Goal: Task Accomplishment & Management: Manage account settings

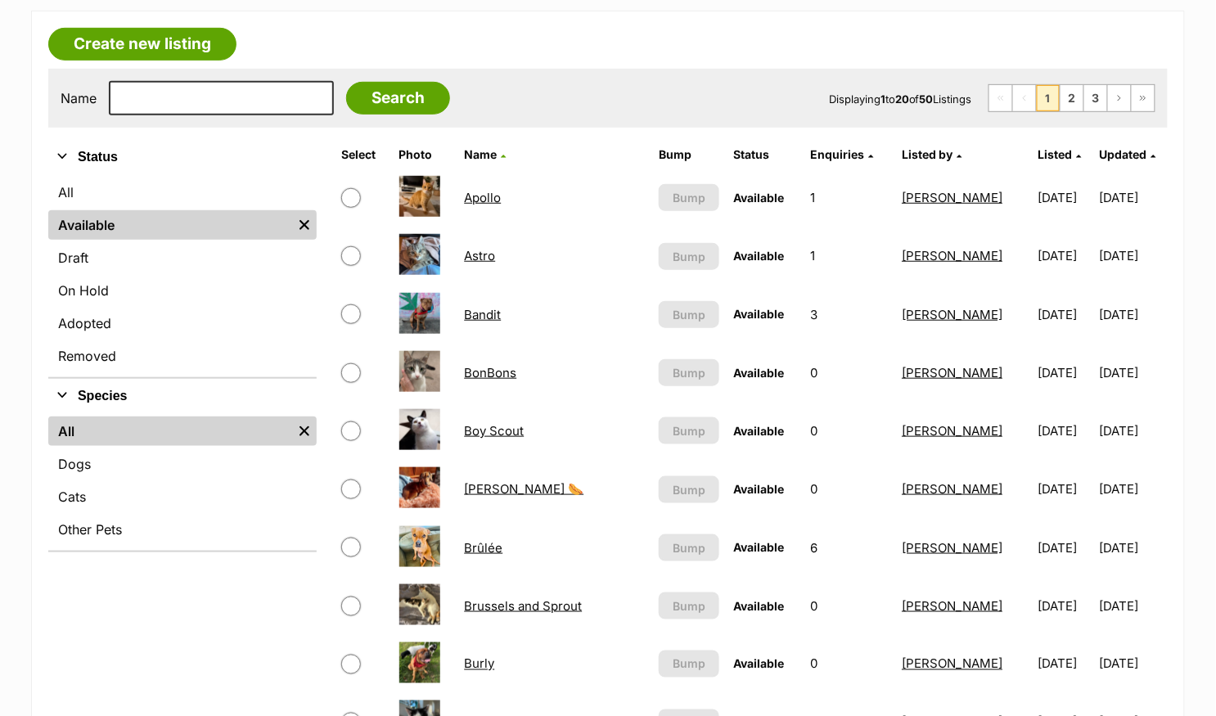
scroll to position [281, 0]
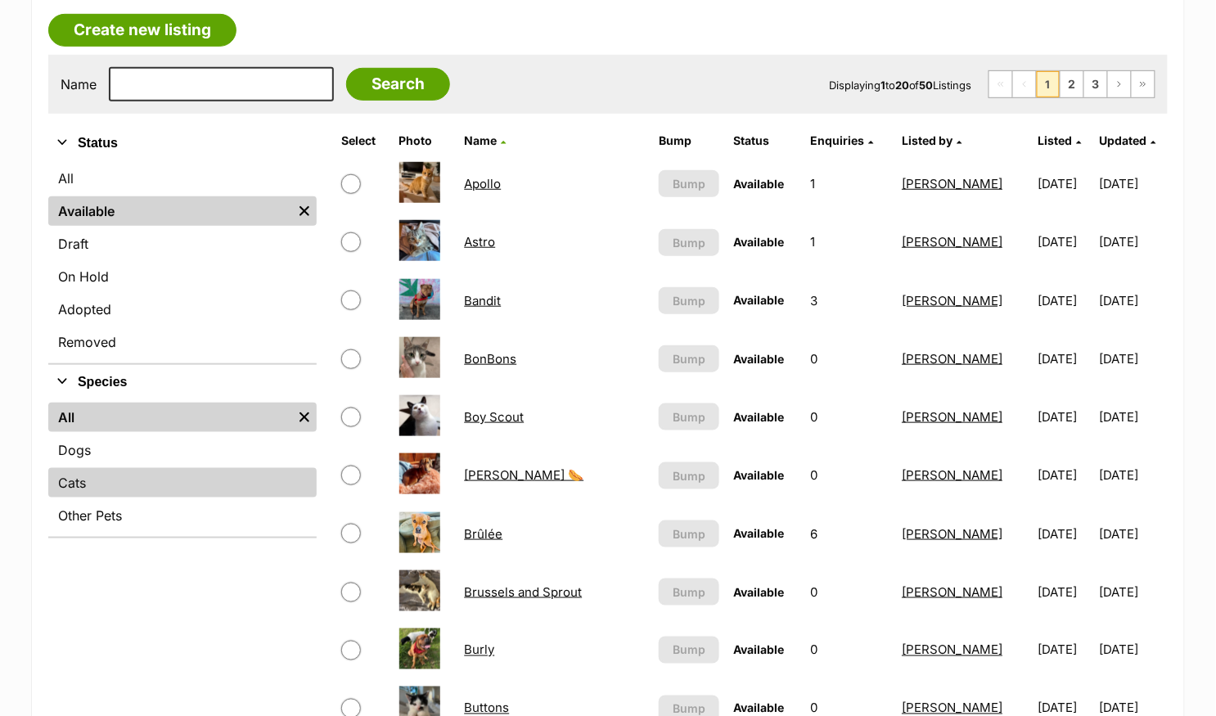
click at [125, 471] on link "Cats" at bounding box center [182, 482] width 268 height 29
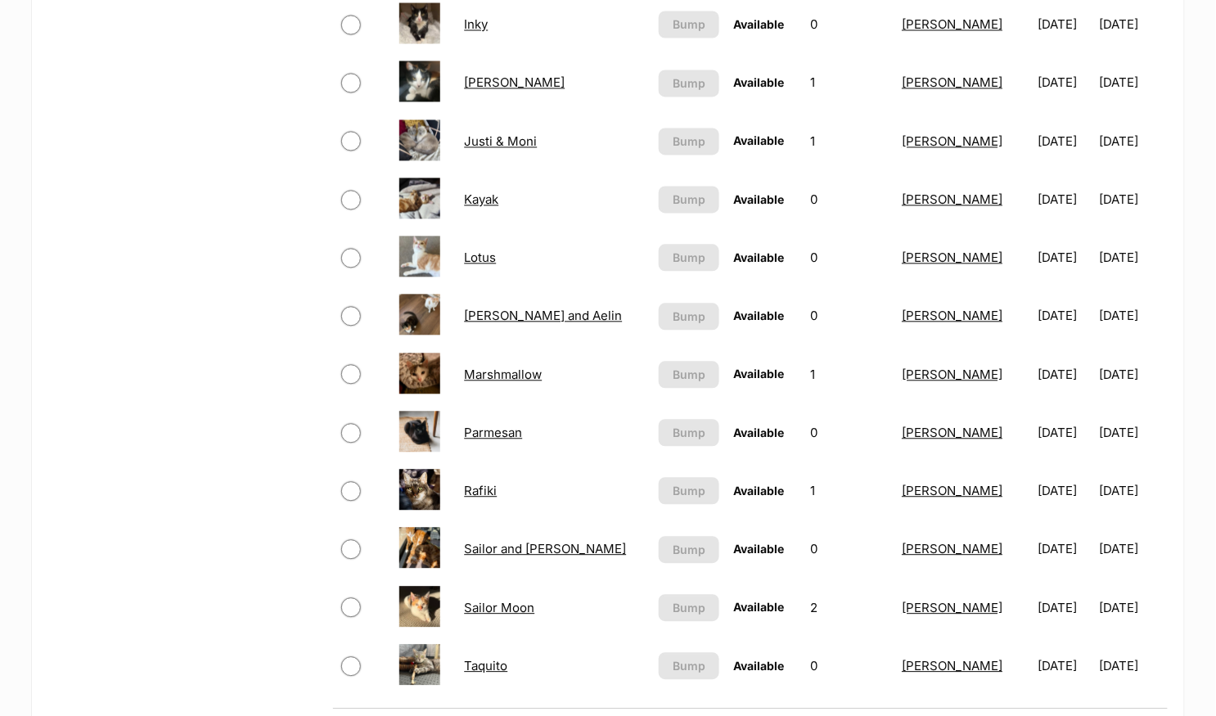
scroll to position [915, 0]
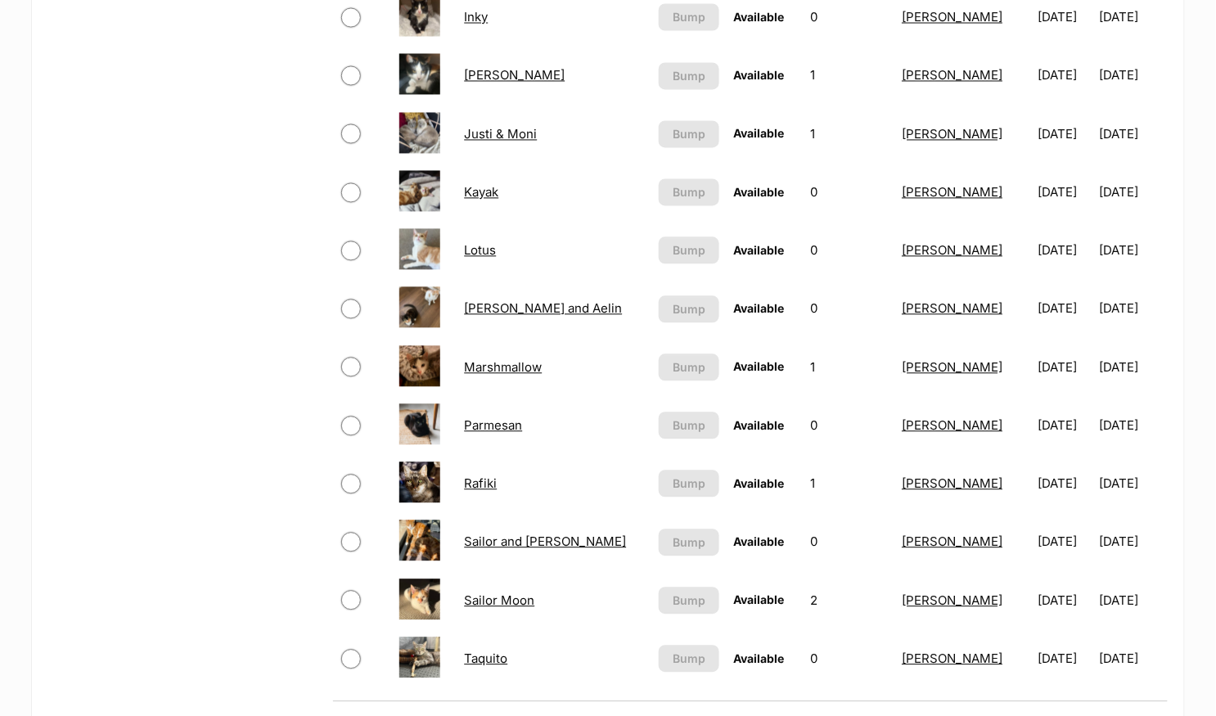
click at [531, 538] on link "Sailor and [PERSON_NAME]" at bounding box center [545, 541] width 162 height 16
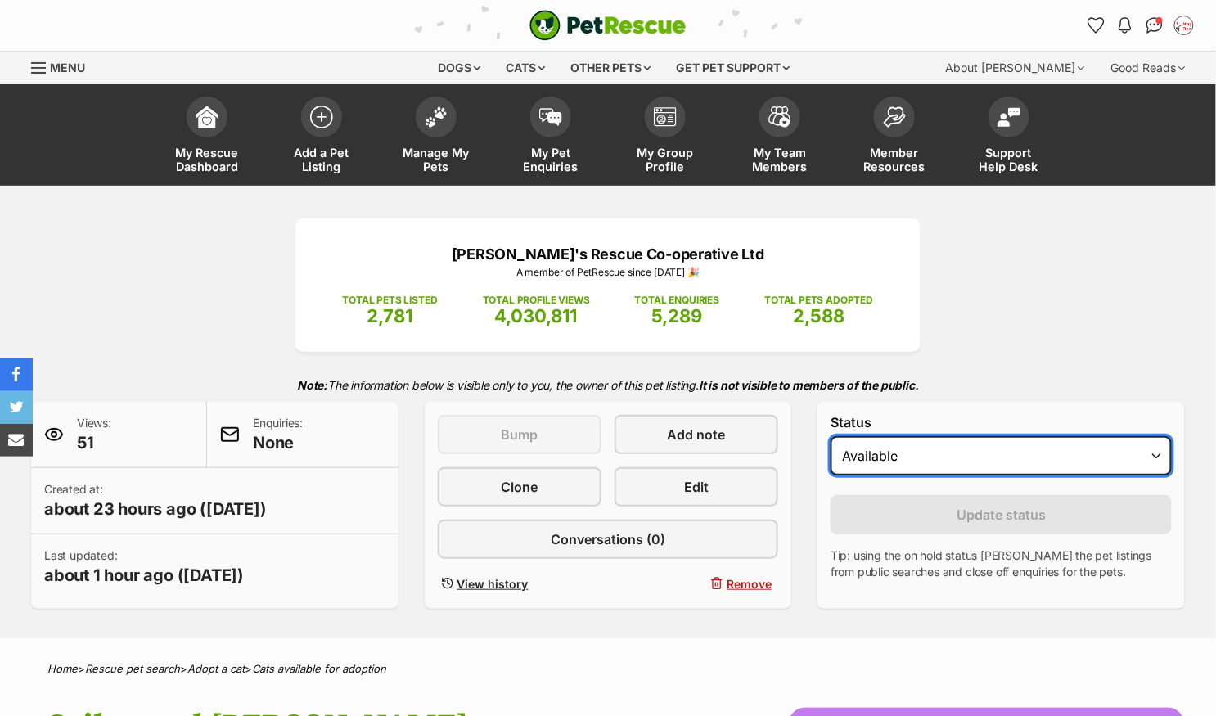
click at [880, 461] on select "Draft Available On hold Adopted" at bounding box center [1001, 455] width 341 height 39
select select "on_hold"
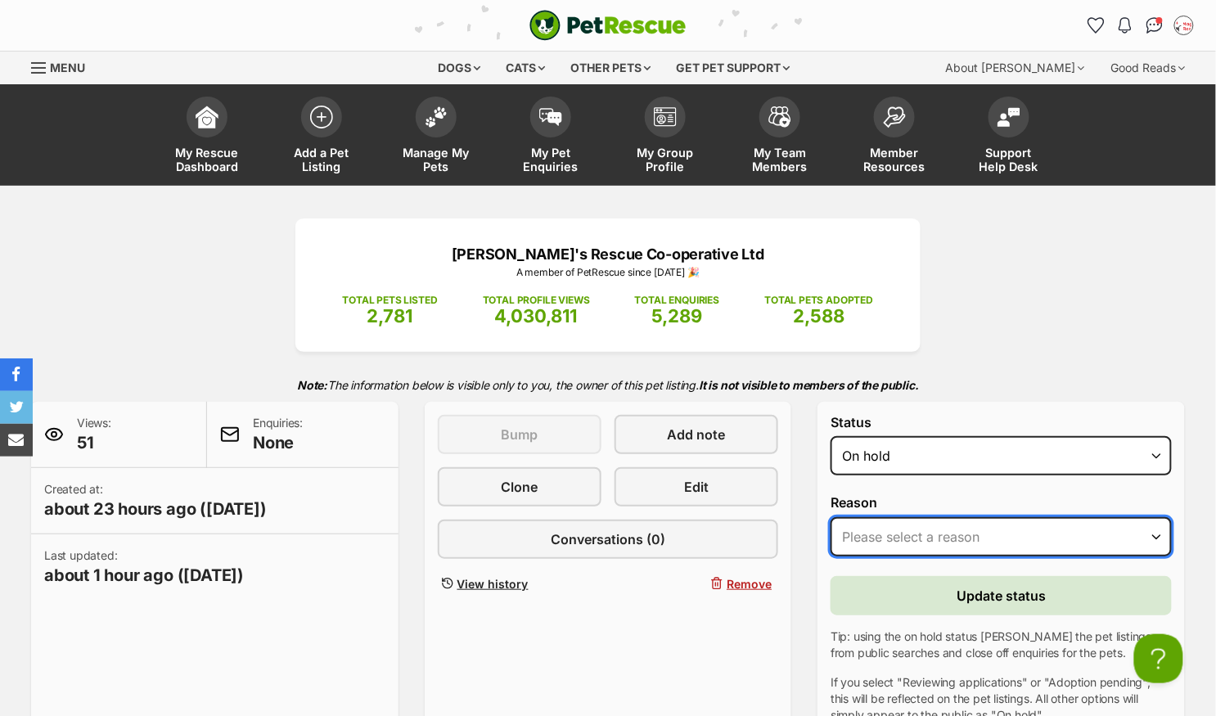
click at [882, 529] on select "Please select a reason Medical reasons Reviewing applications Adoption pending …" at bounding box center [1001, 536] width 341 height 39
select select "other"
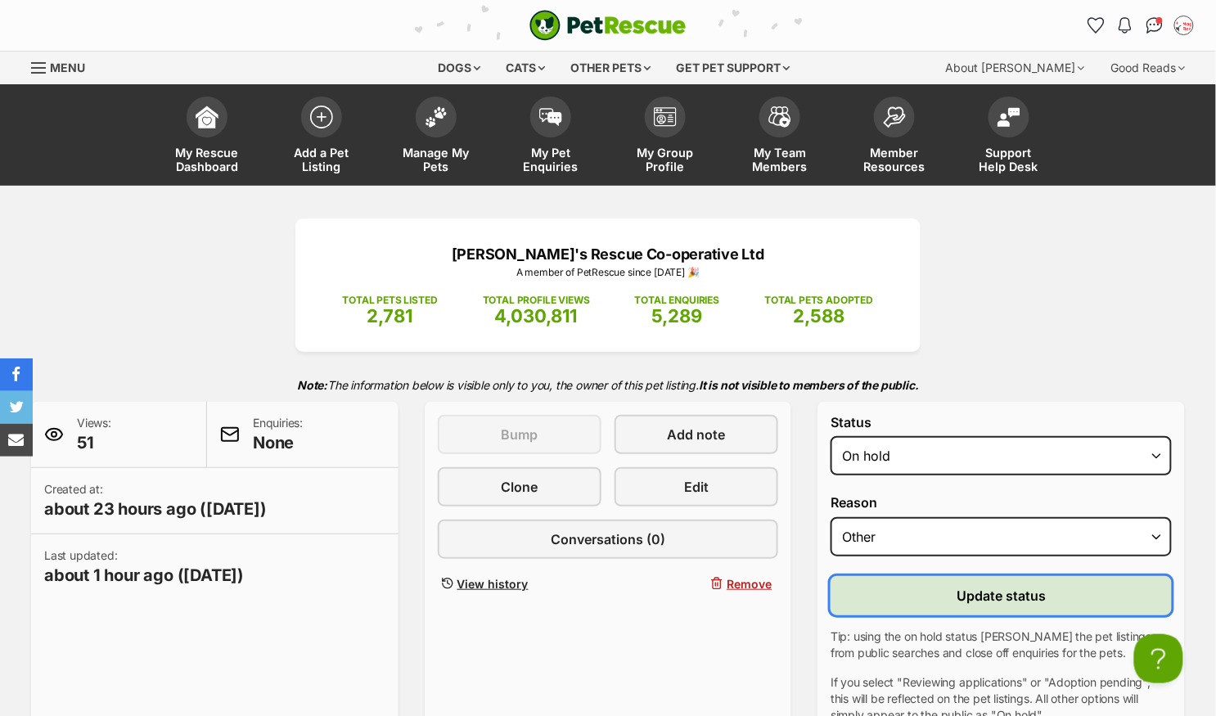
click at [906, 588] on button "Update status" at bounding box center [1001, 595] width 341 height 39
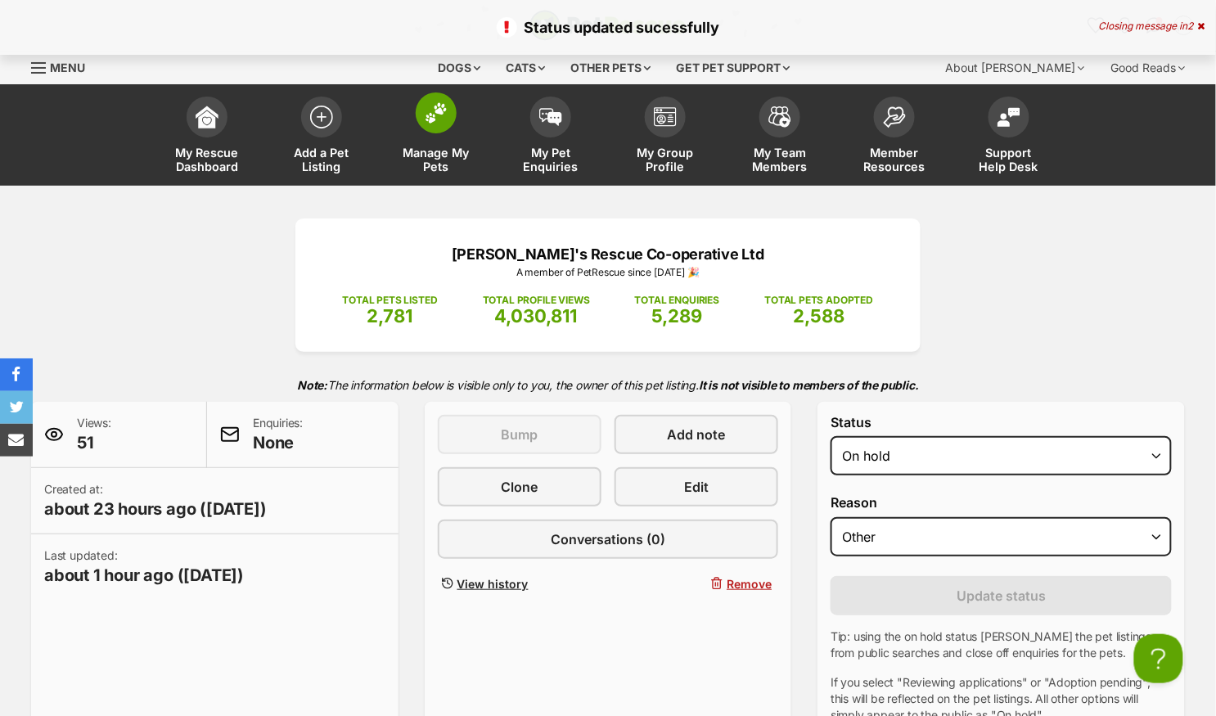
click at [434, 129] on span at bounding box center [436, 112] width 41 height 41
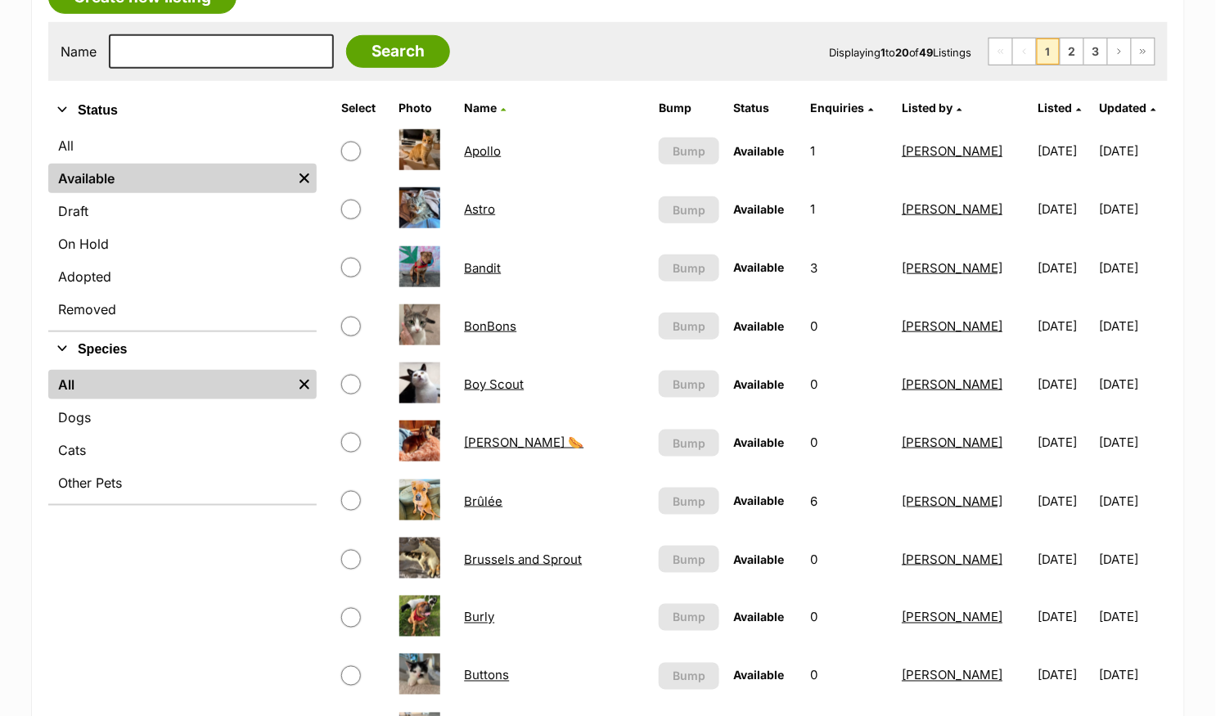
scroll to position [340, 0]
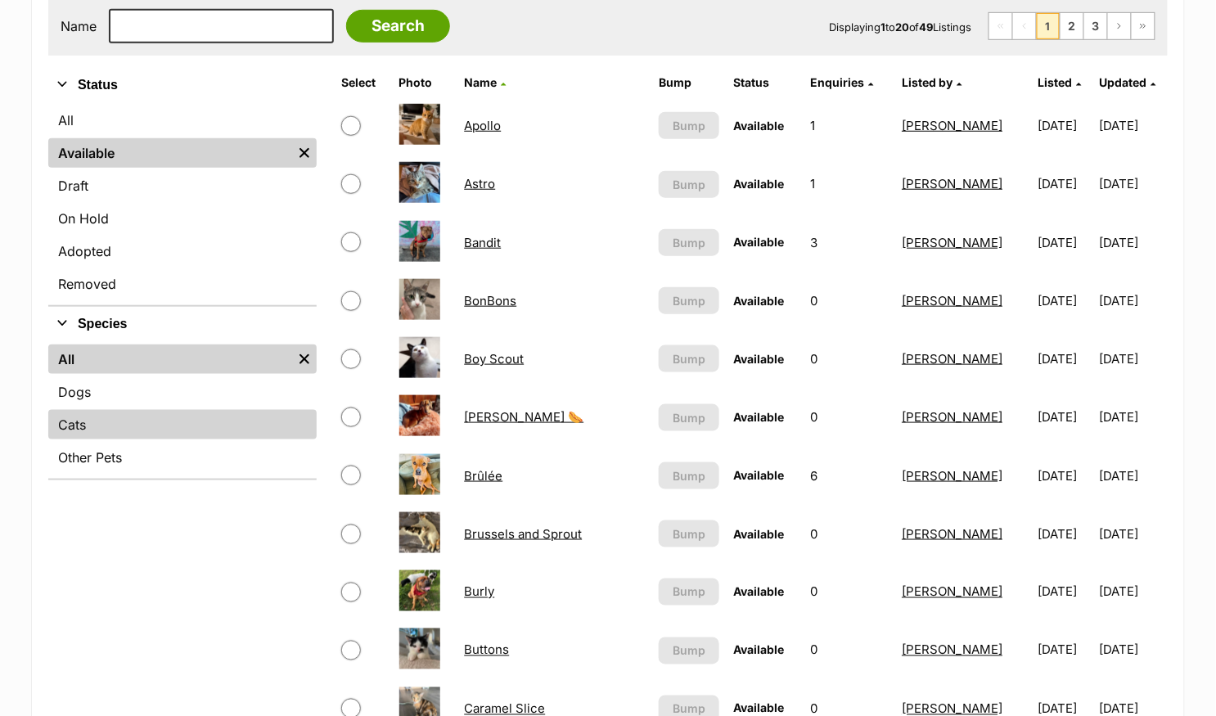
click at [73, 419] on link "Cats" at bounding box center [182, 424] width 268 height 29
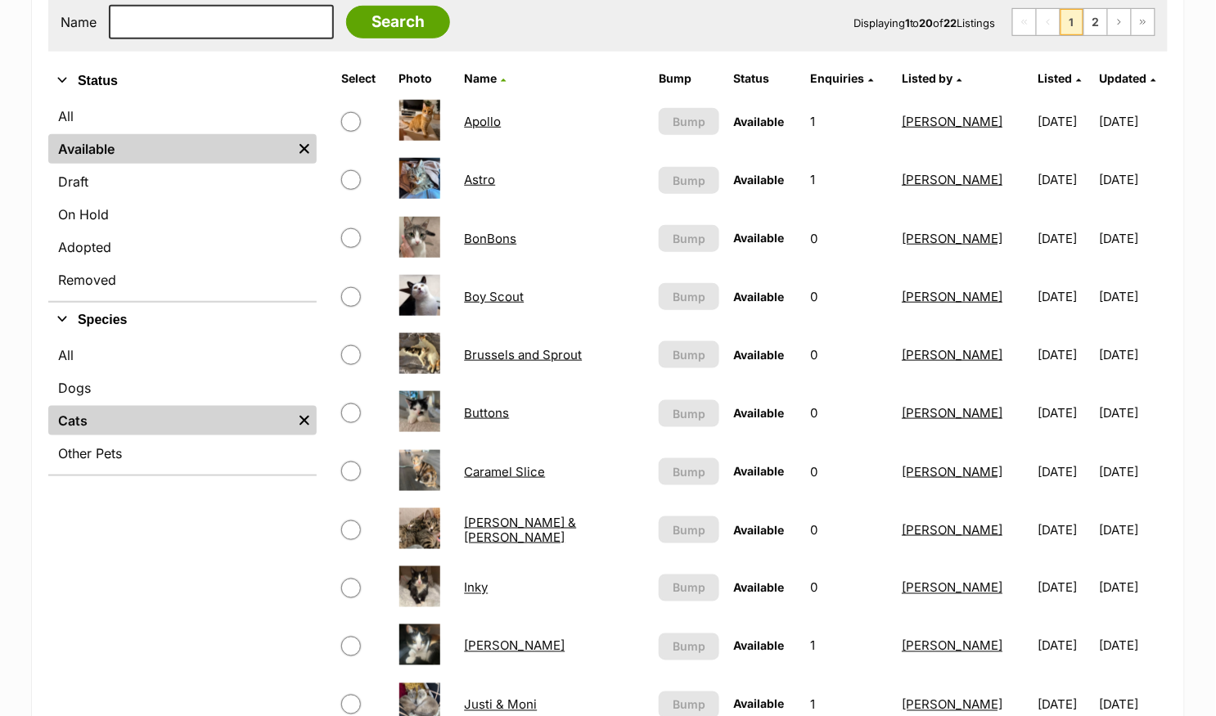
scroll to position [242, 0]
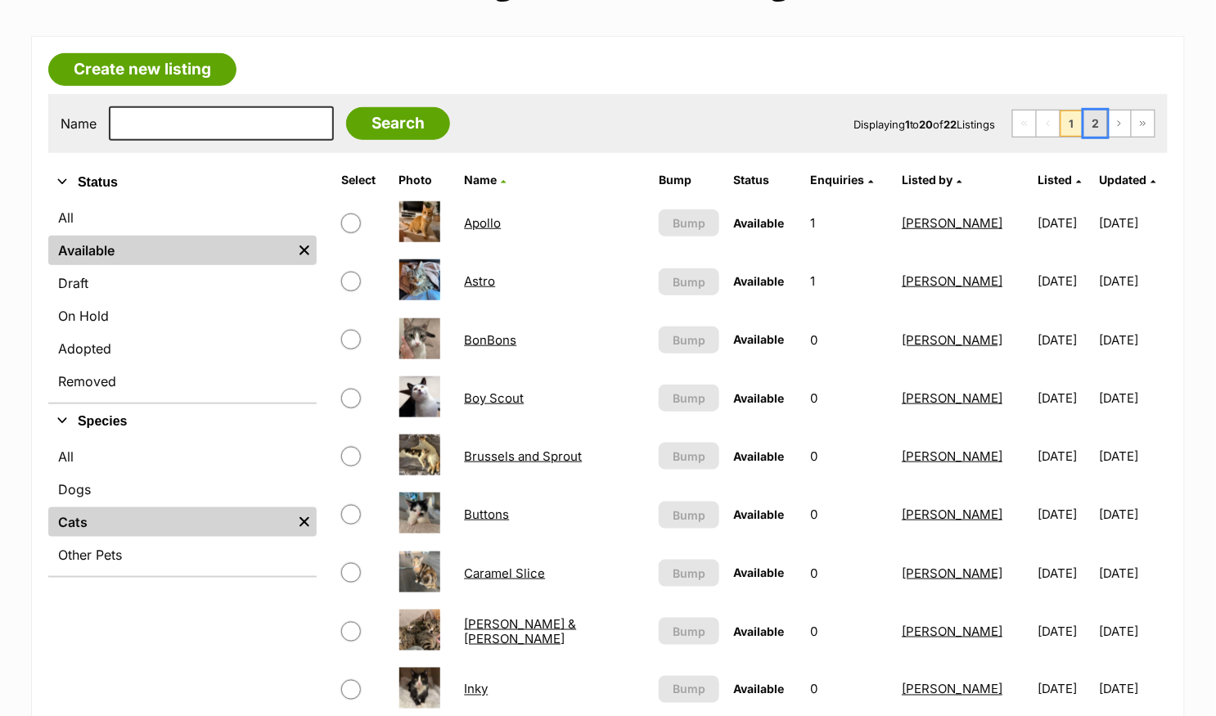
click at [1101, 125] on link "2" at bounding box center [1095, 123] width 23 height 26
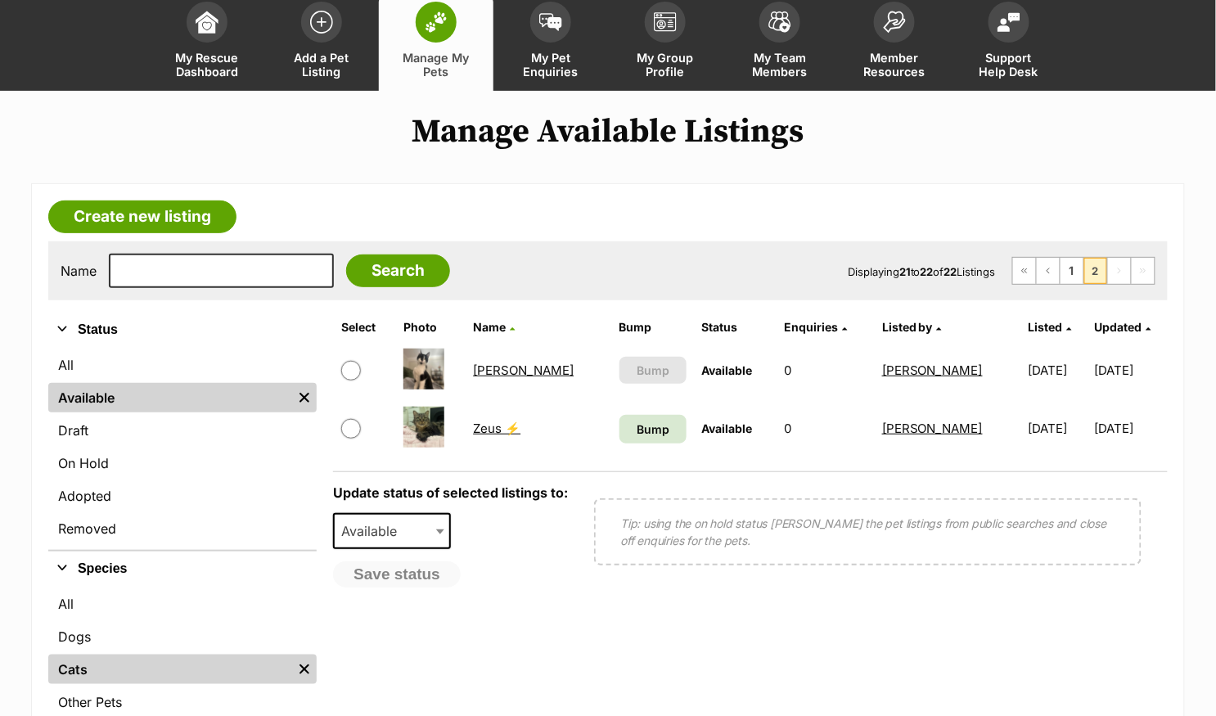
scroll to position [102, 0]
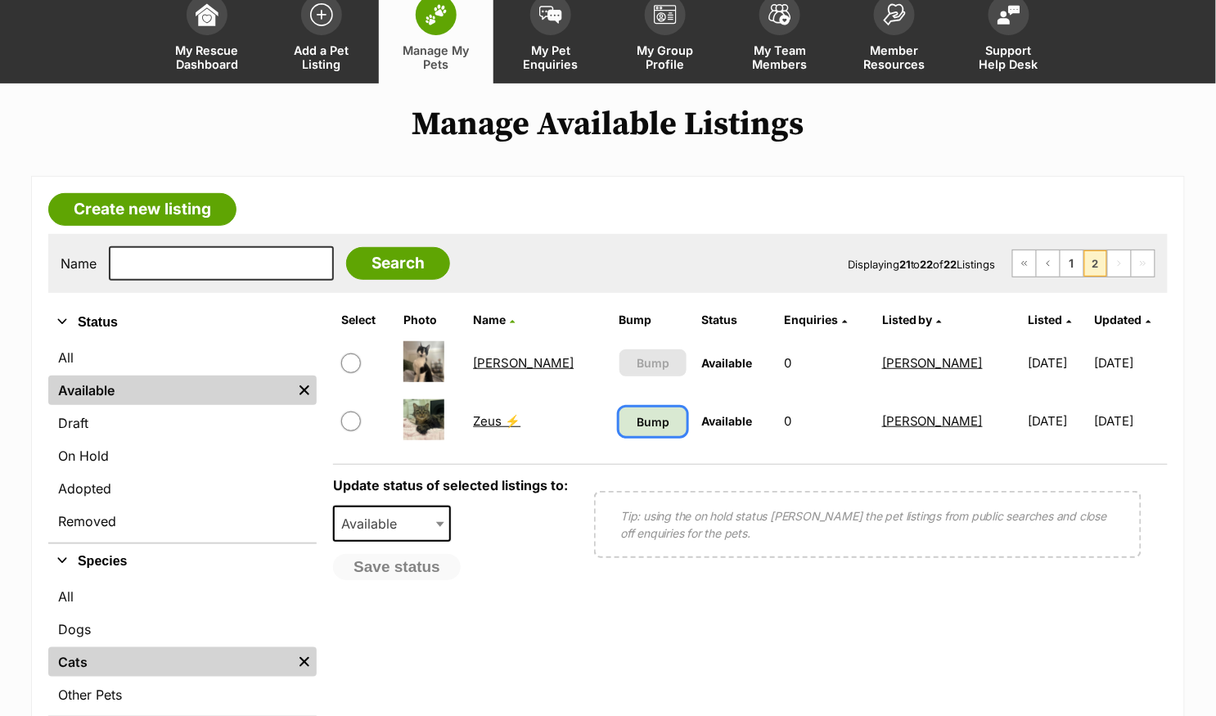
click at [637, 423] on span "Bump" at bounding box center [653, 421] width 33 height 17
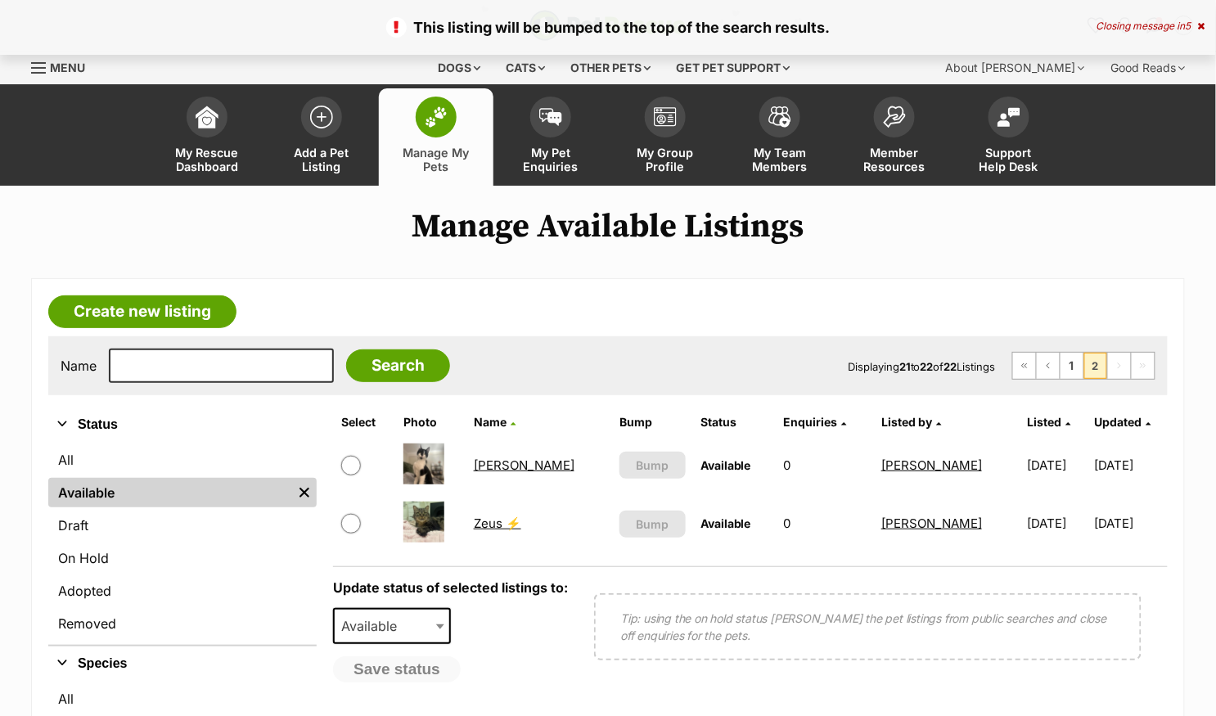
click at [535, 458] on link "[PERSON_NAME]" at bounding box center [524, 465] width 101 height 16
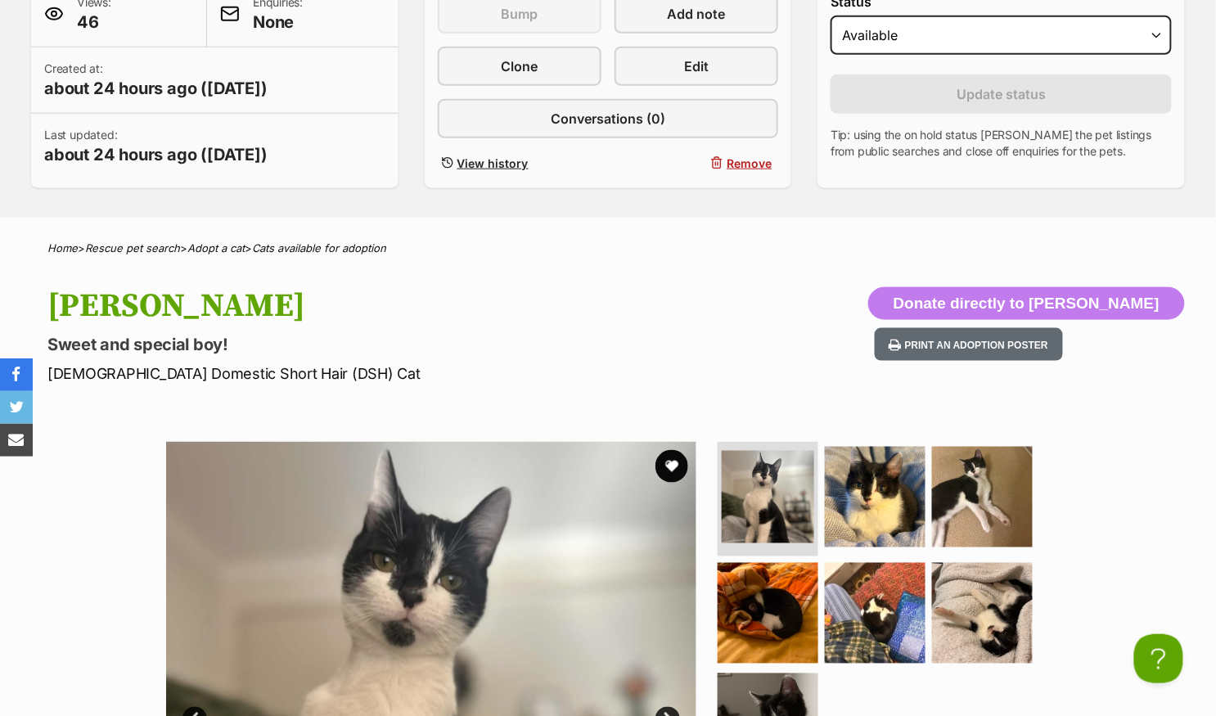
scroll to position [379, 0]
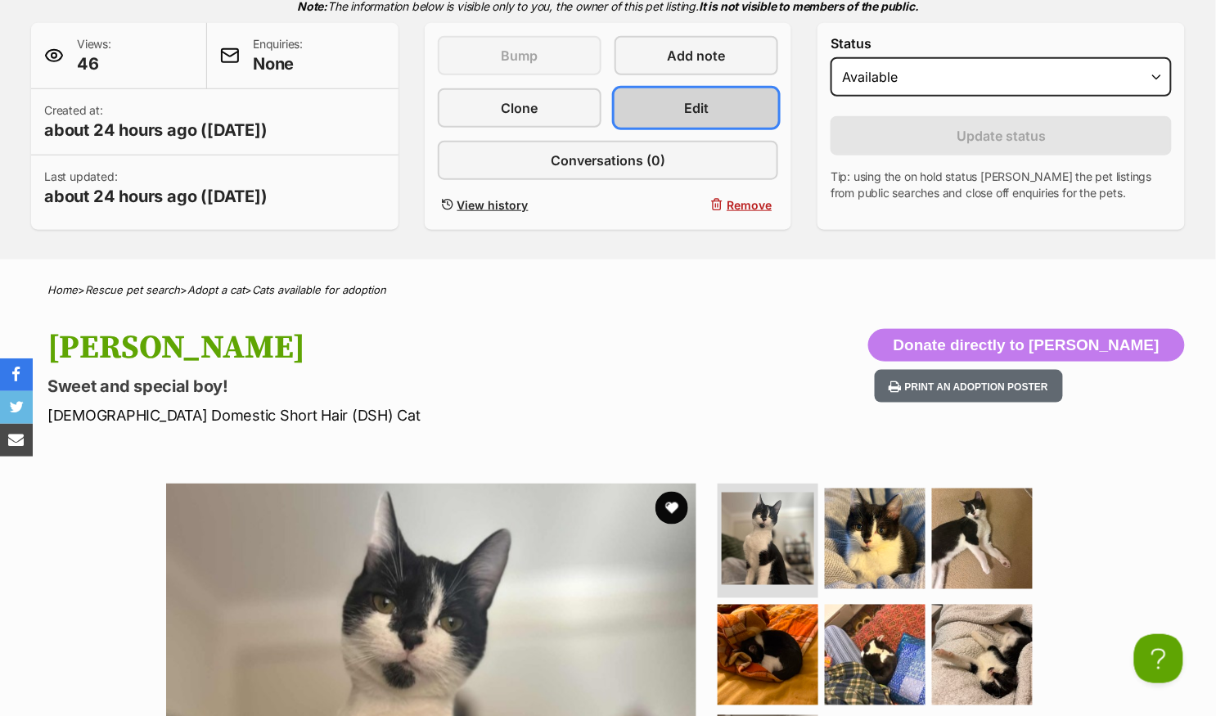
click at [709, 98] on span "Edit" at bounding box center [696, 108] width 25 height 20
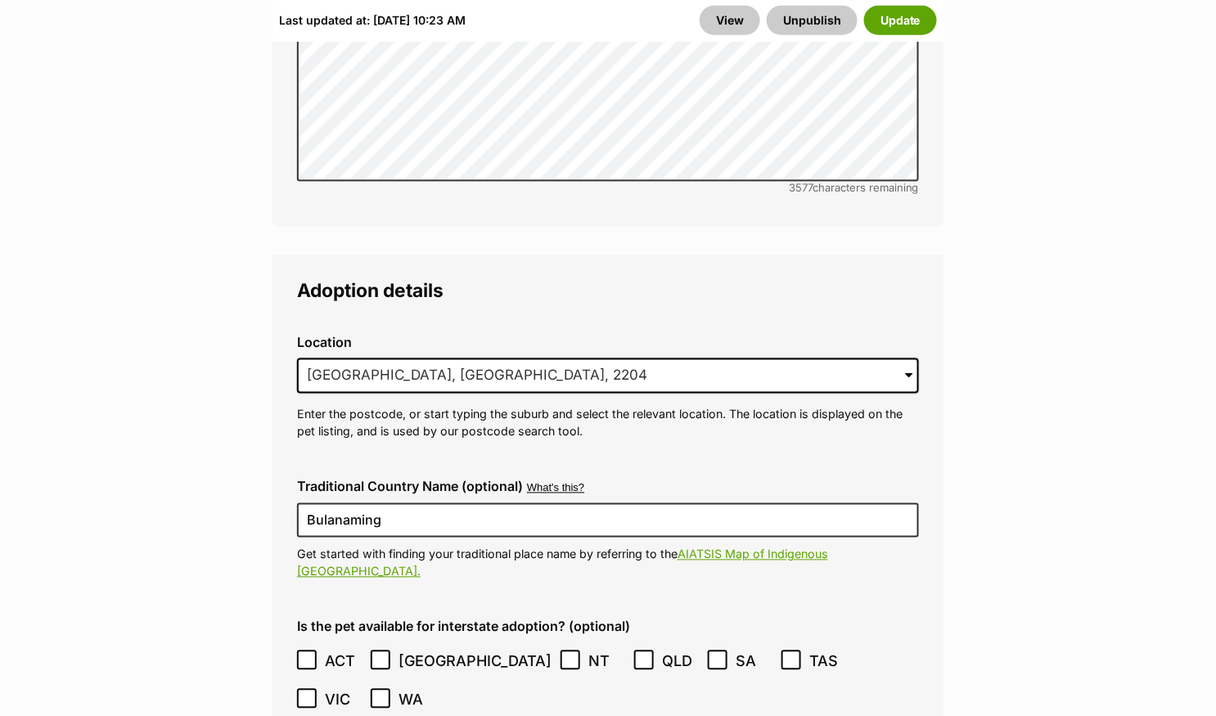
scroll to position [4339, 0]
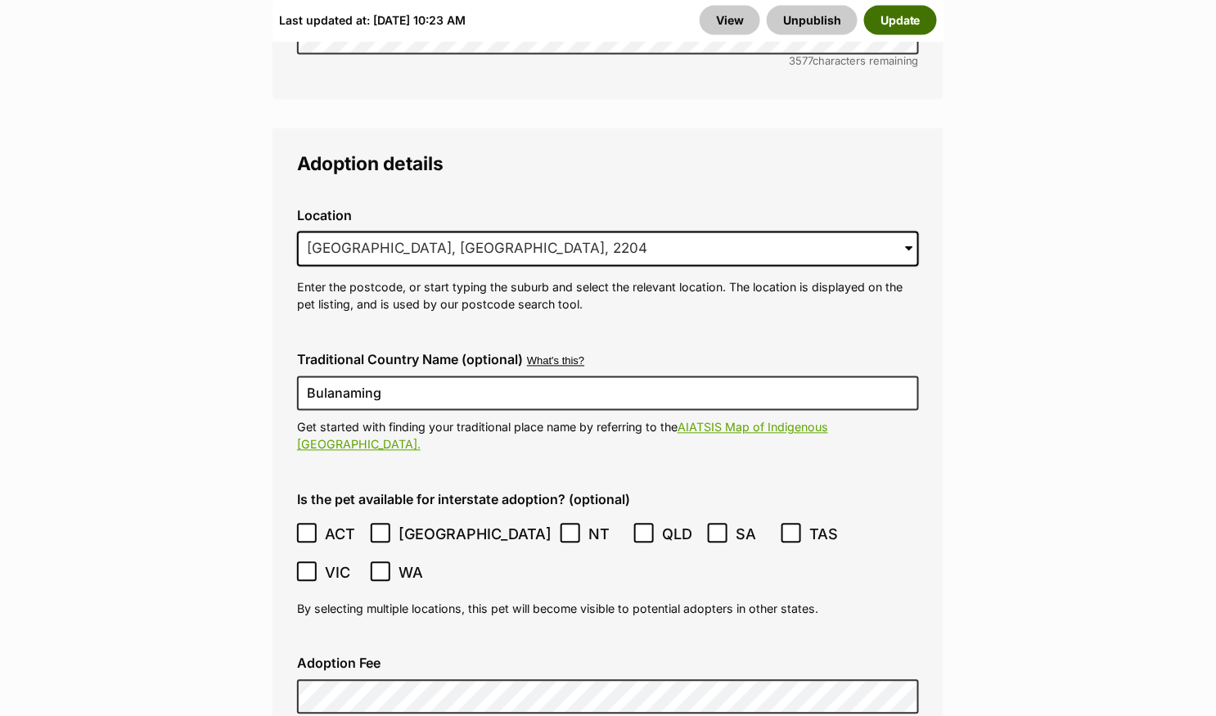
click at [901, 27] on button "Update" at bounding box center [900, 20] width 73 height 29
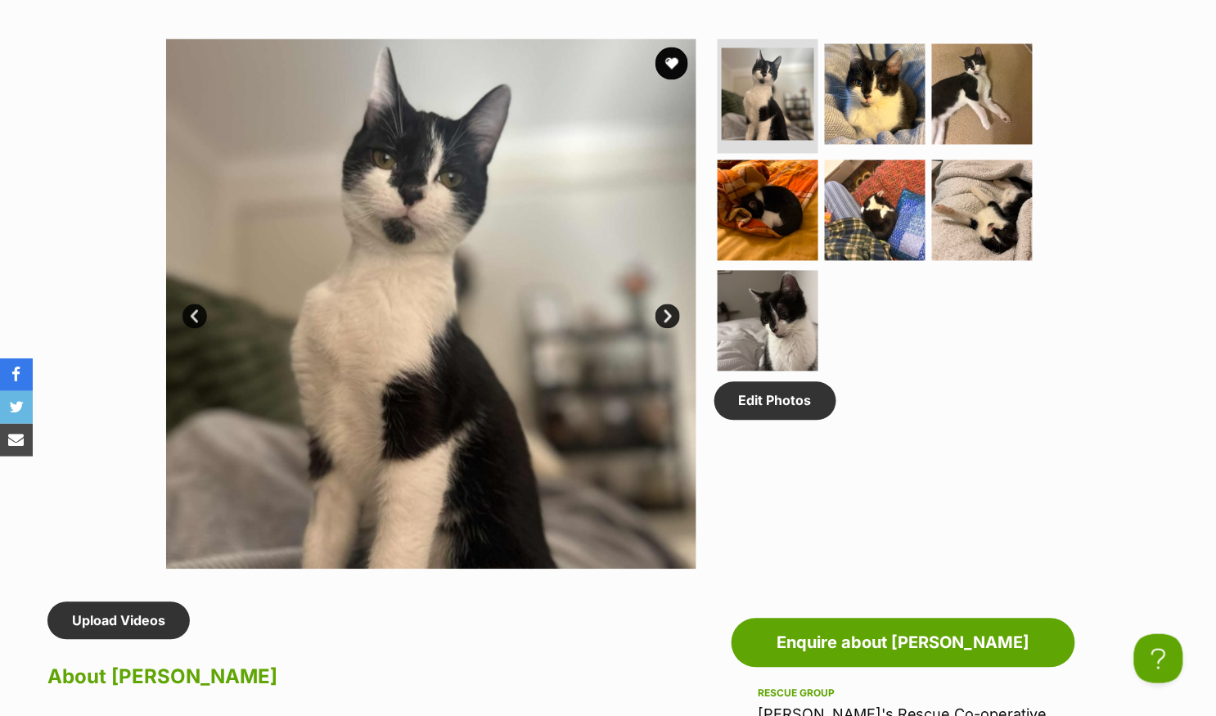
click at [667, 317] on link "Next" at bounding box center [667, 316] width 25 height 25
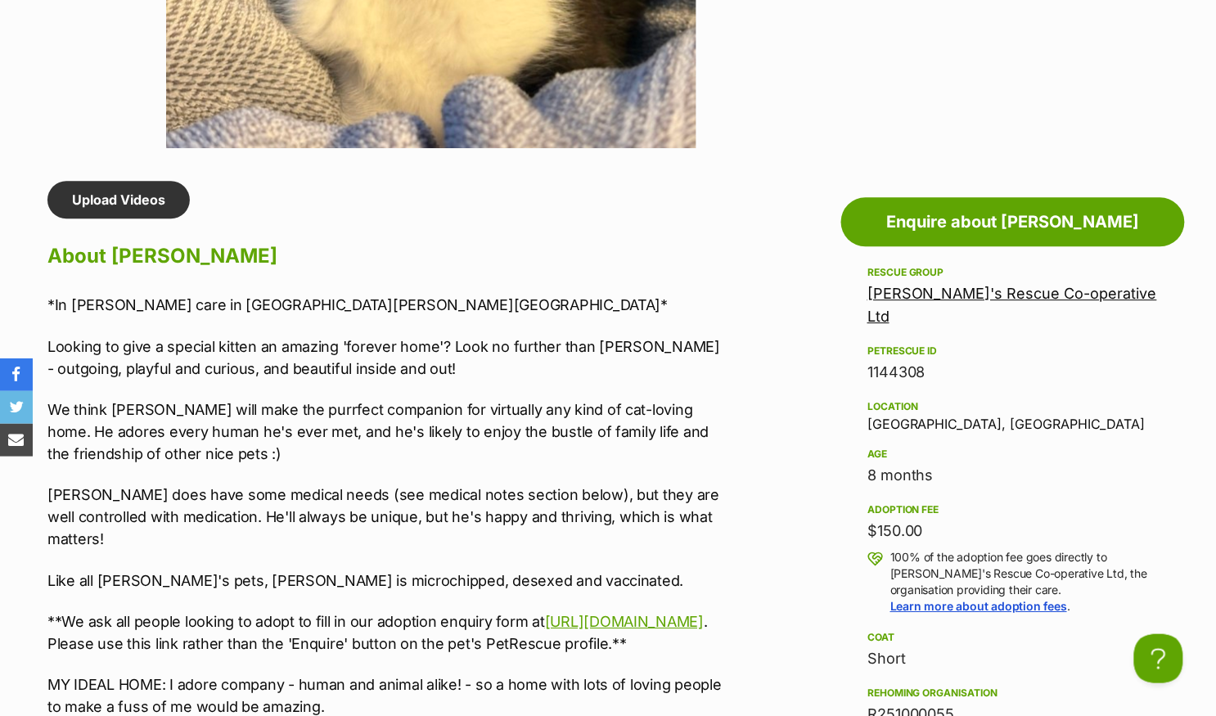
scroll to position [804, 0]
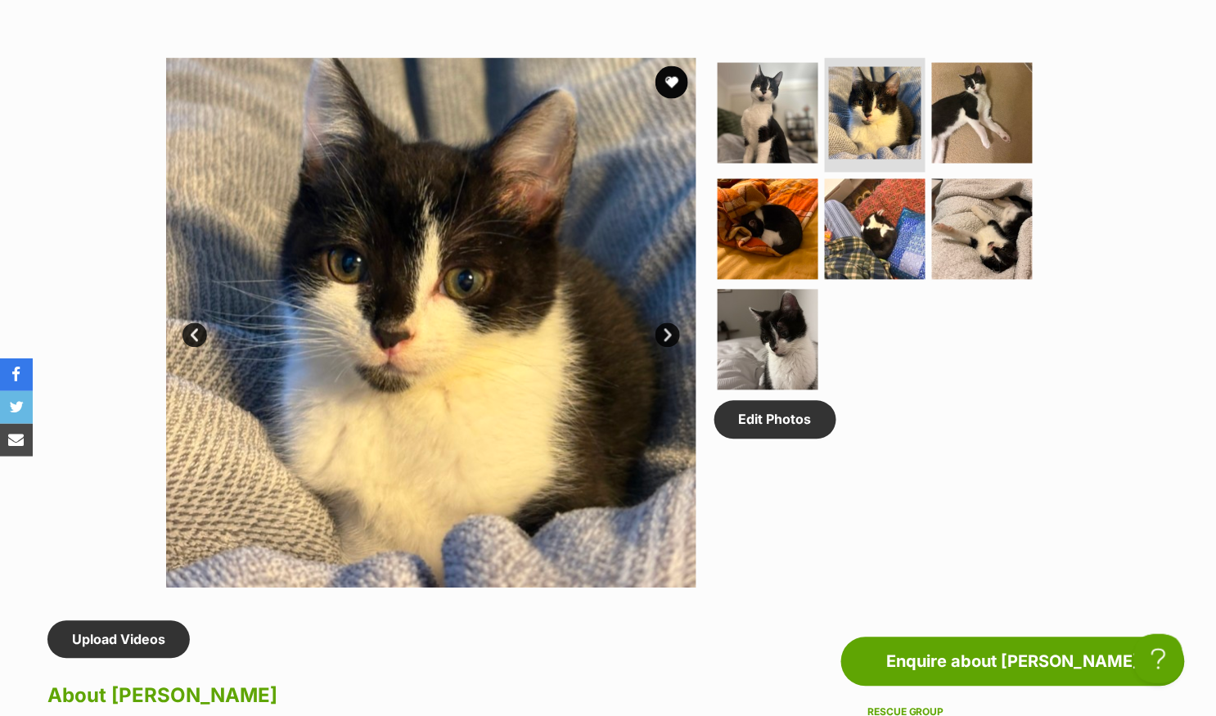
click at [668, 333] on link "Next" at bounding box center [667, 335] width 25 height 25
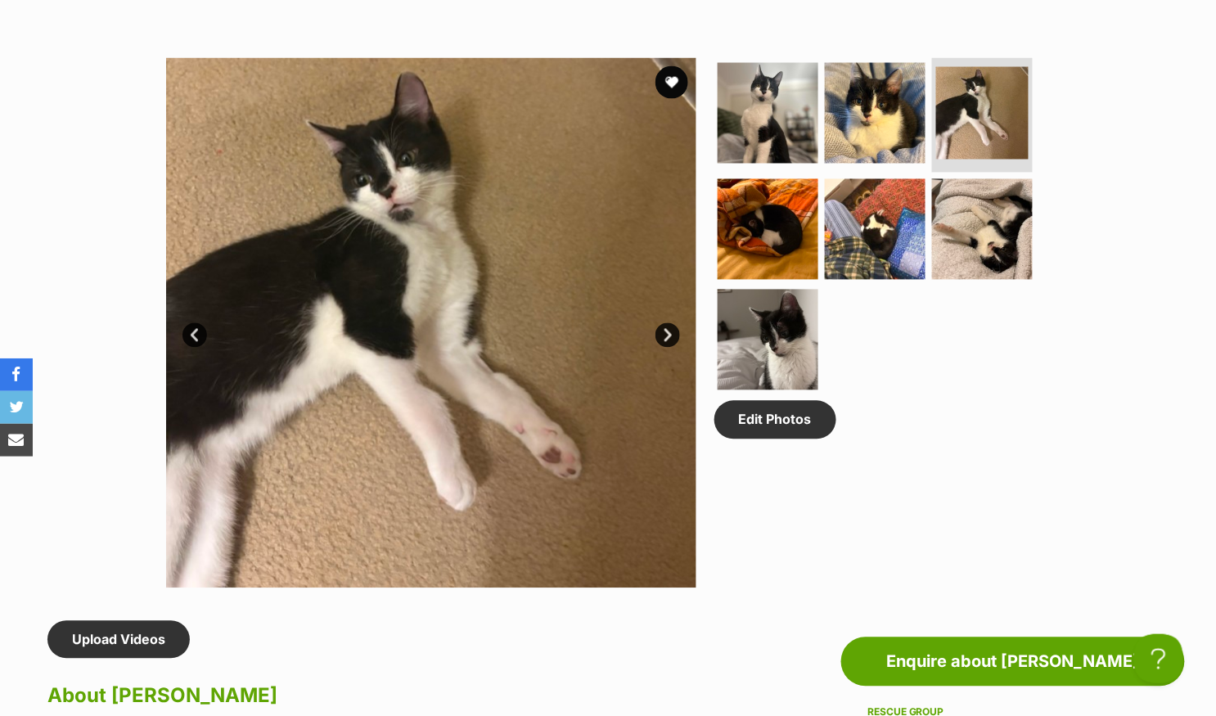
click at [668, 333] on link "Next" at bounding box center [667, 335] width 25 height 25
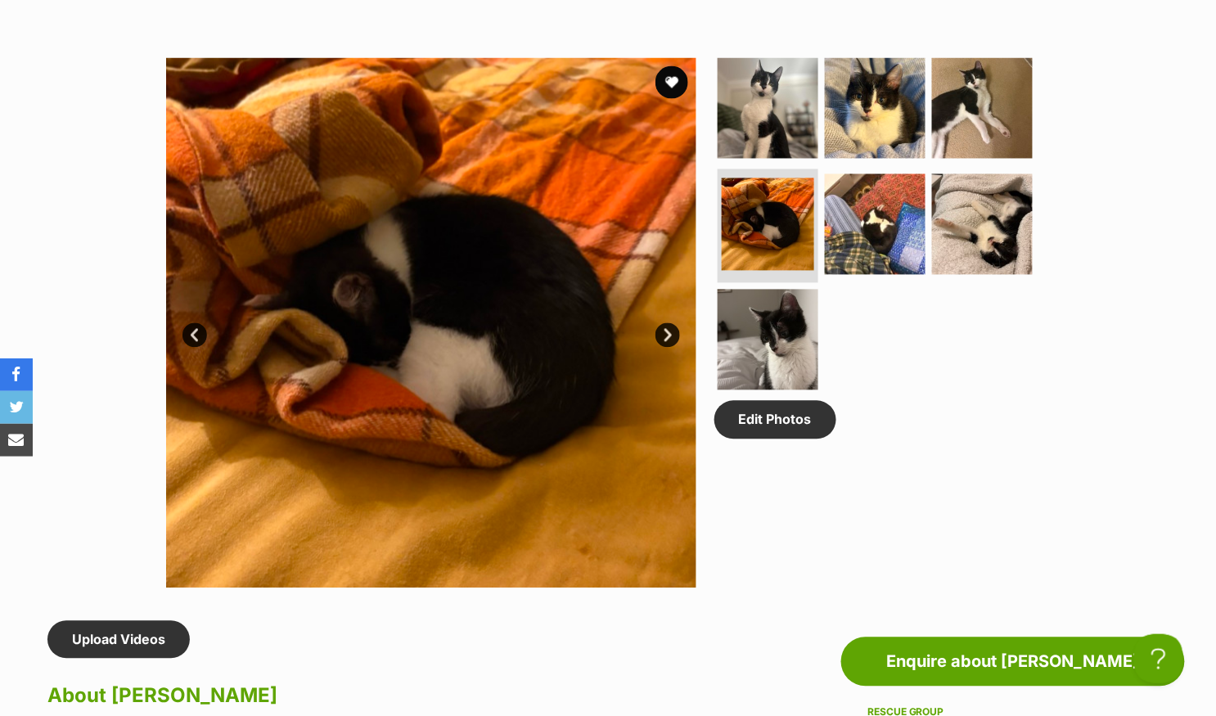
click at [668, 333] on link "Next" at bounding box center [667, 335] width 25 height 25
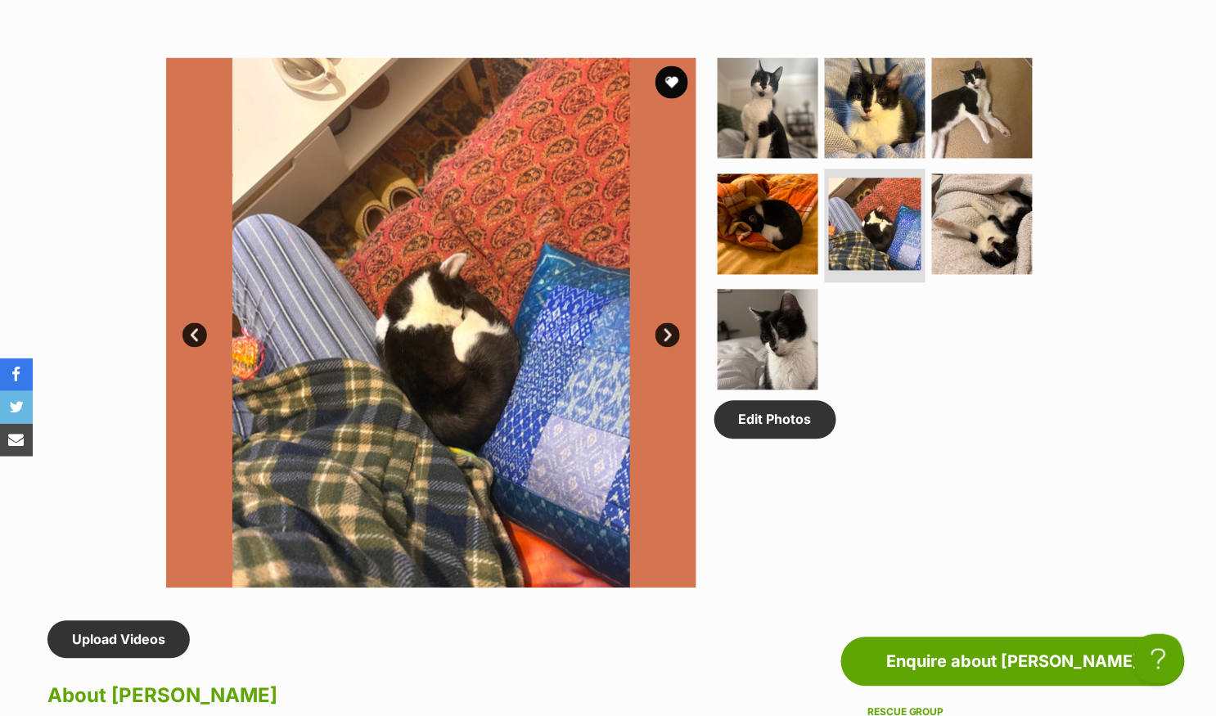
click at [668, 333] on link "Next" at bounding box center [667, 335] width 25 height 25
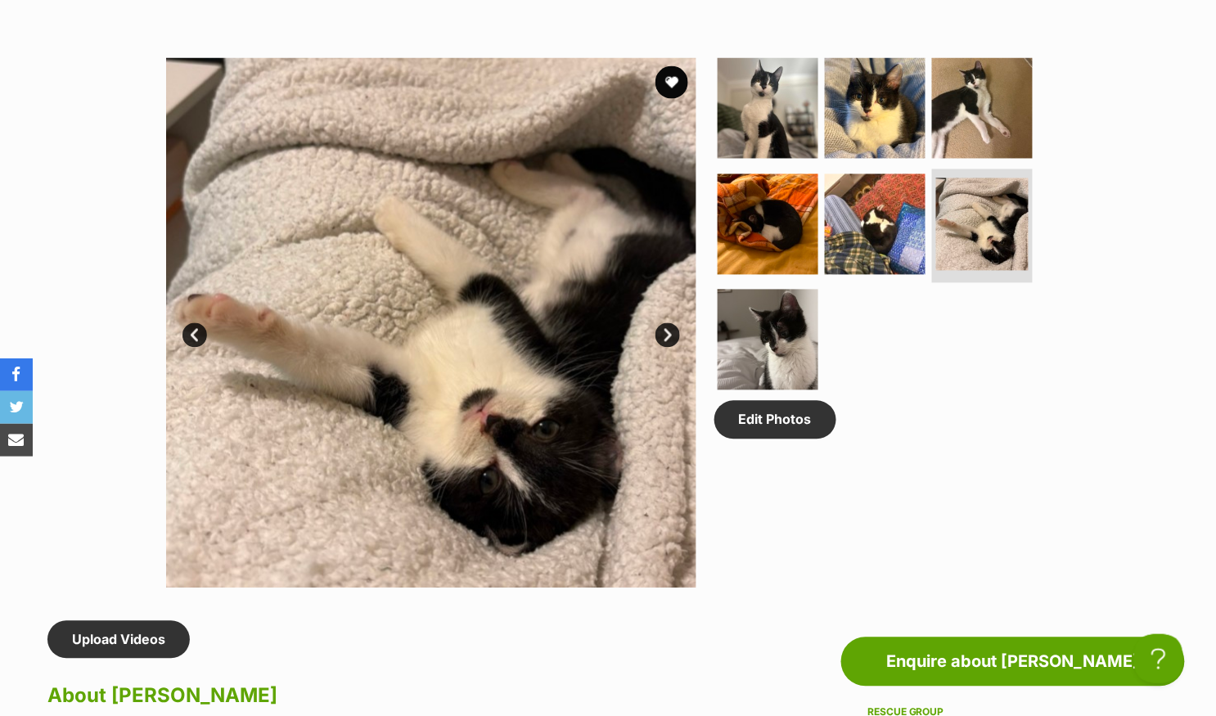
click at [668, 333] on link "Next" at bounding box center [667, 335] width 25 height 25
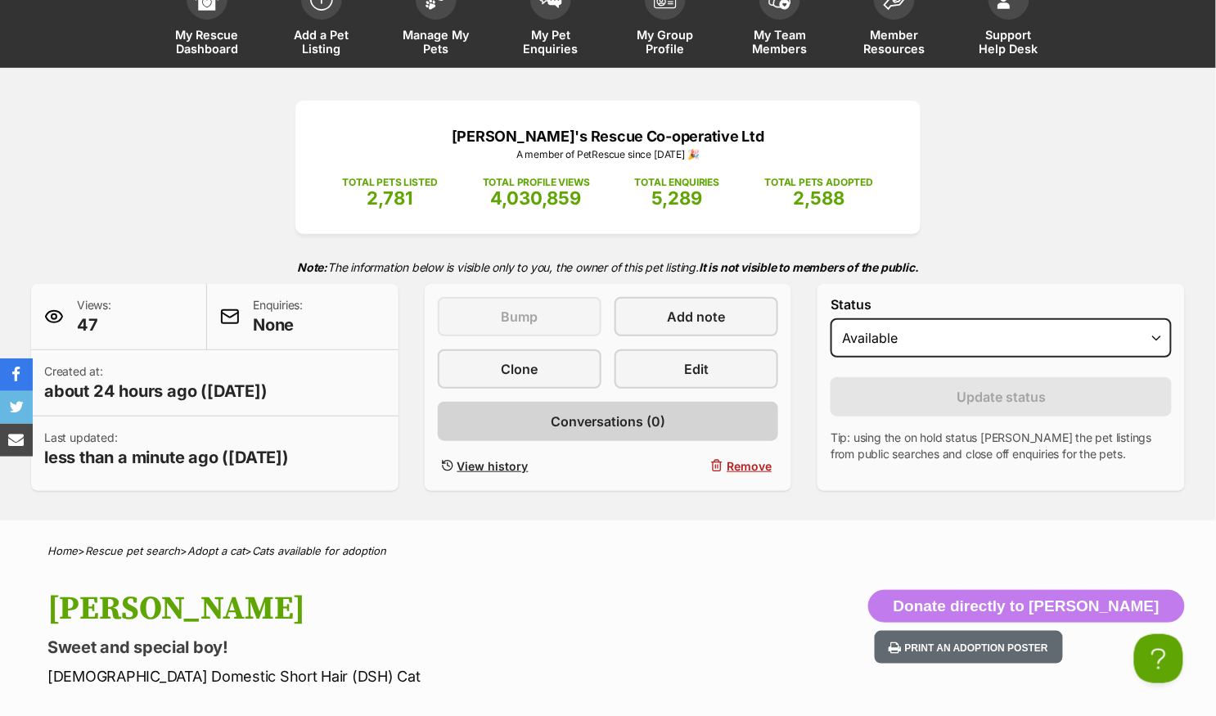
scroll to position [0, 0]
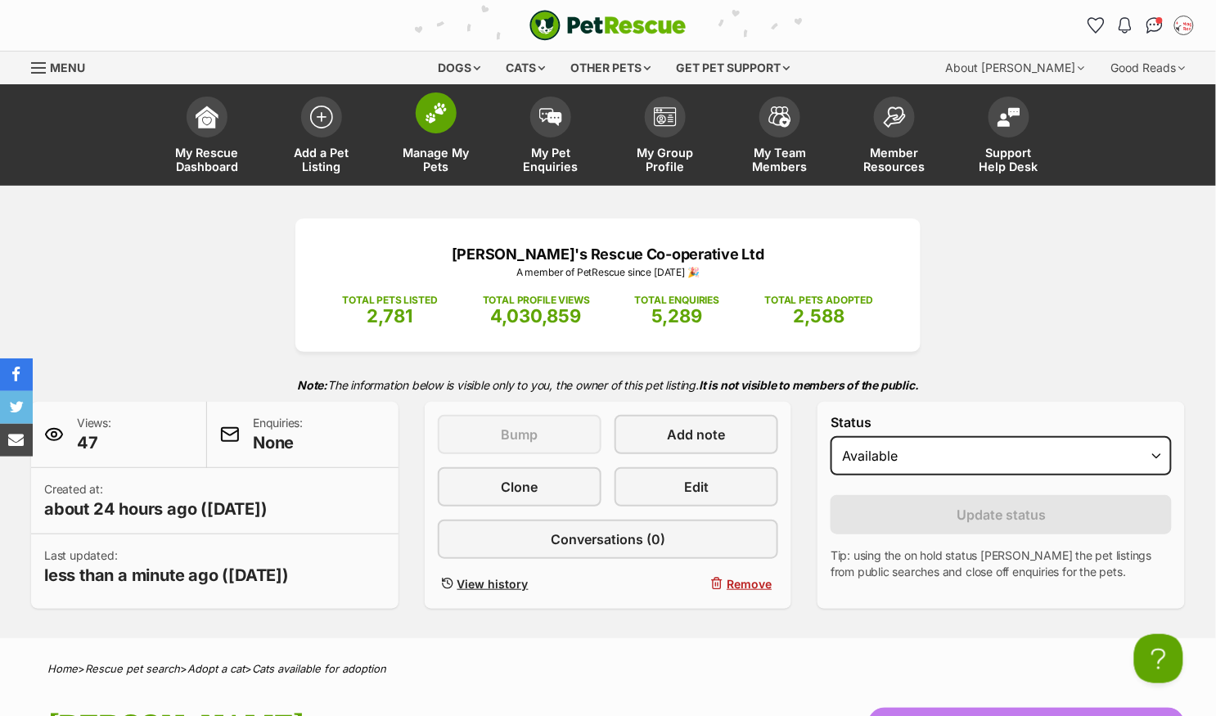
click at [440, 109] on img at bounding box center [436, 112] width 23 height 21
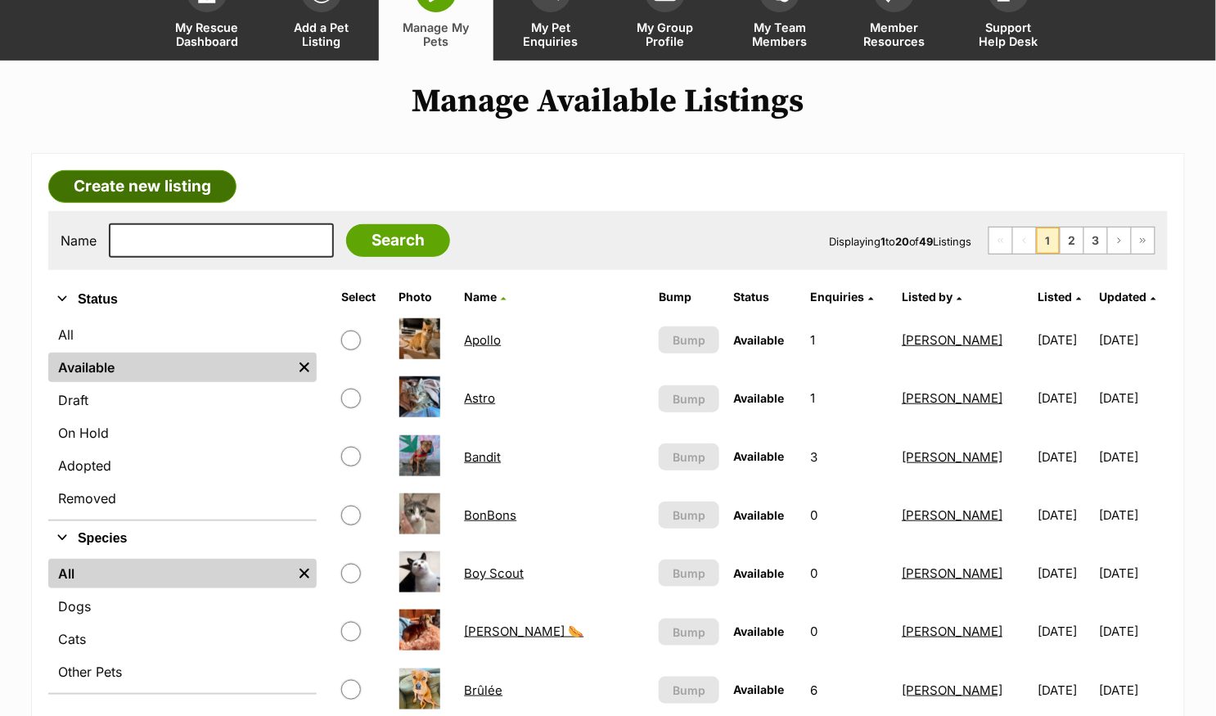
scroll to position [317, 0]
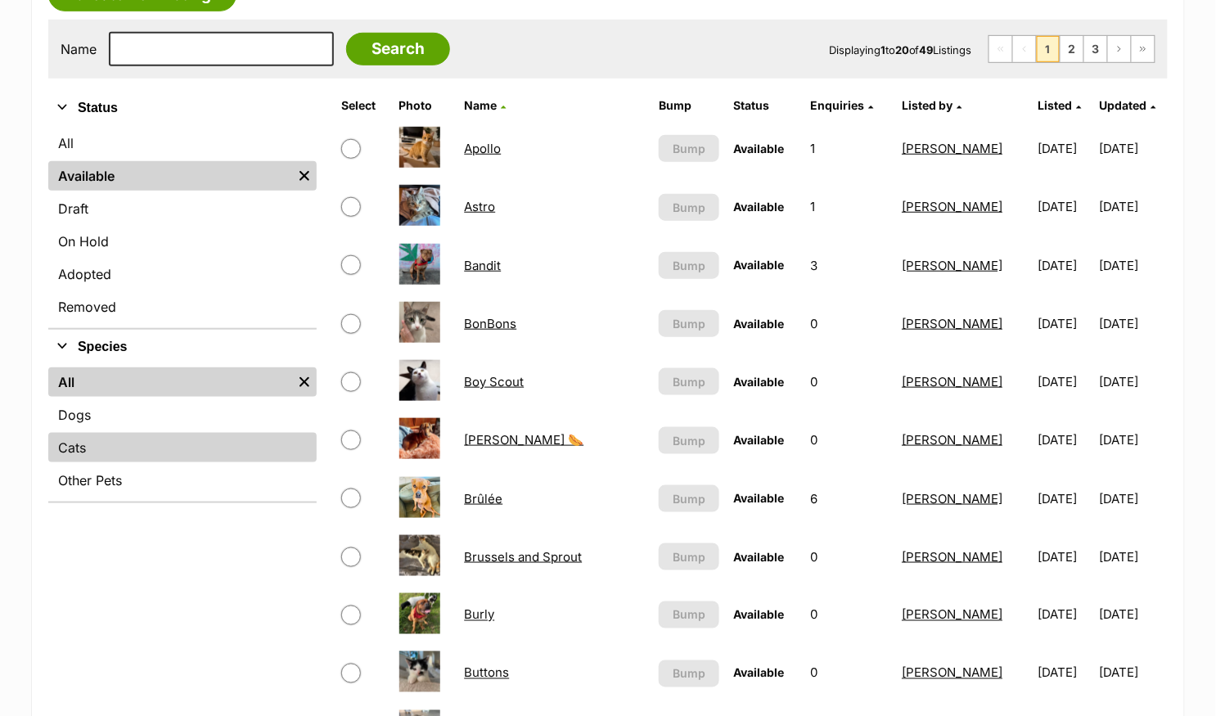
click at [144, 441] on link "Cats" at bounding box center [182, 447] width 268 height 29
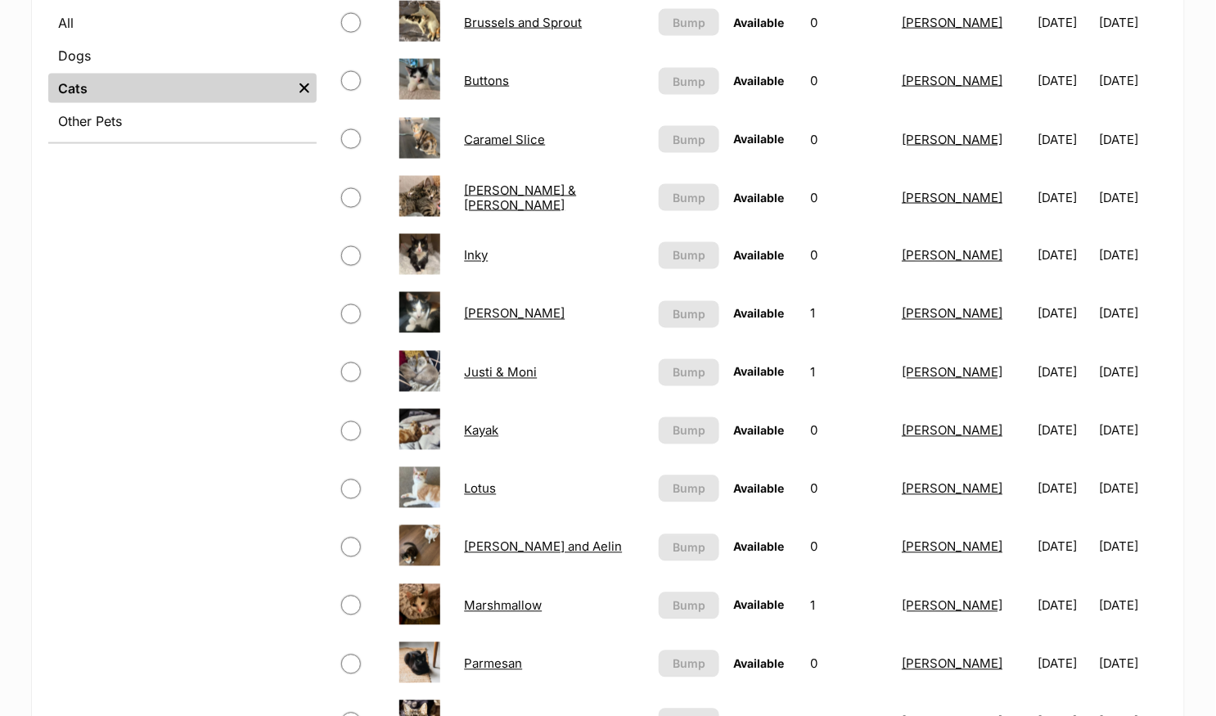
scroll to position [678, 0]
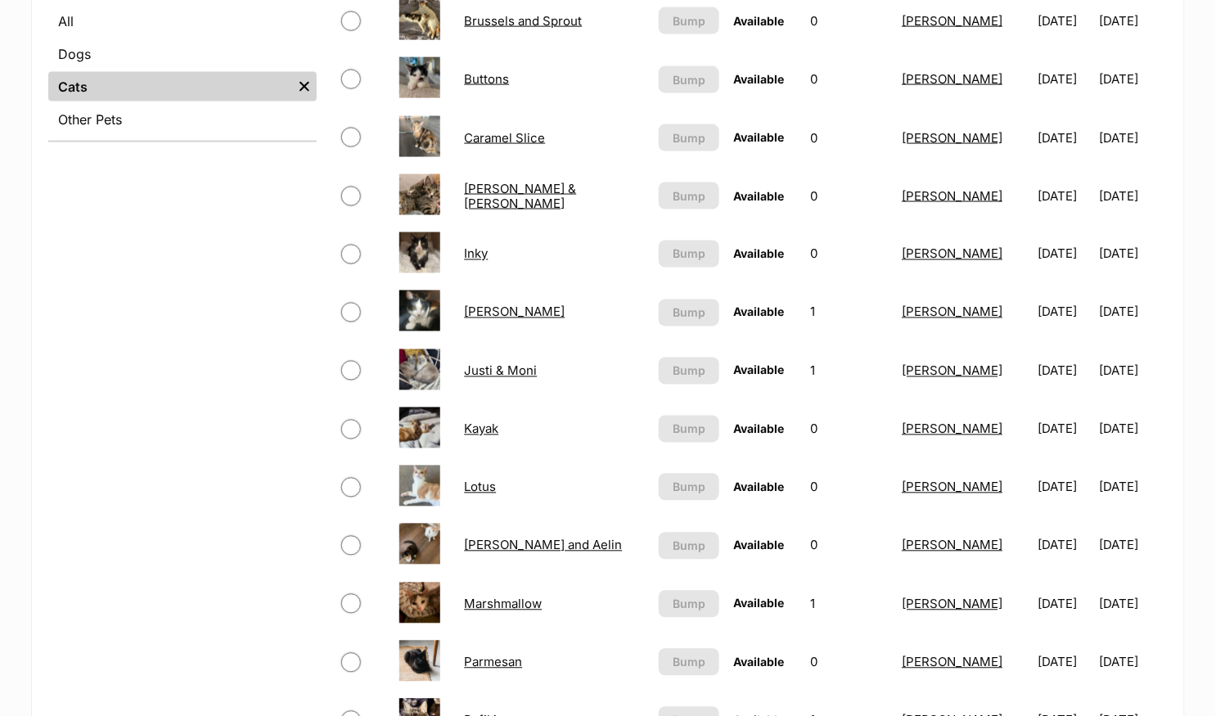
click at [524, 130] on link "Caramel Slice" at bounding box center [504, 138] width 81 height 16
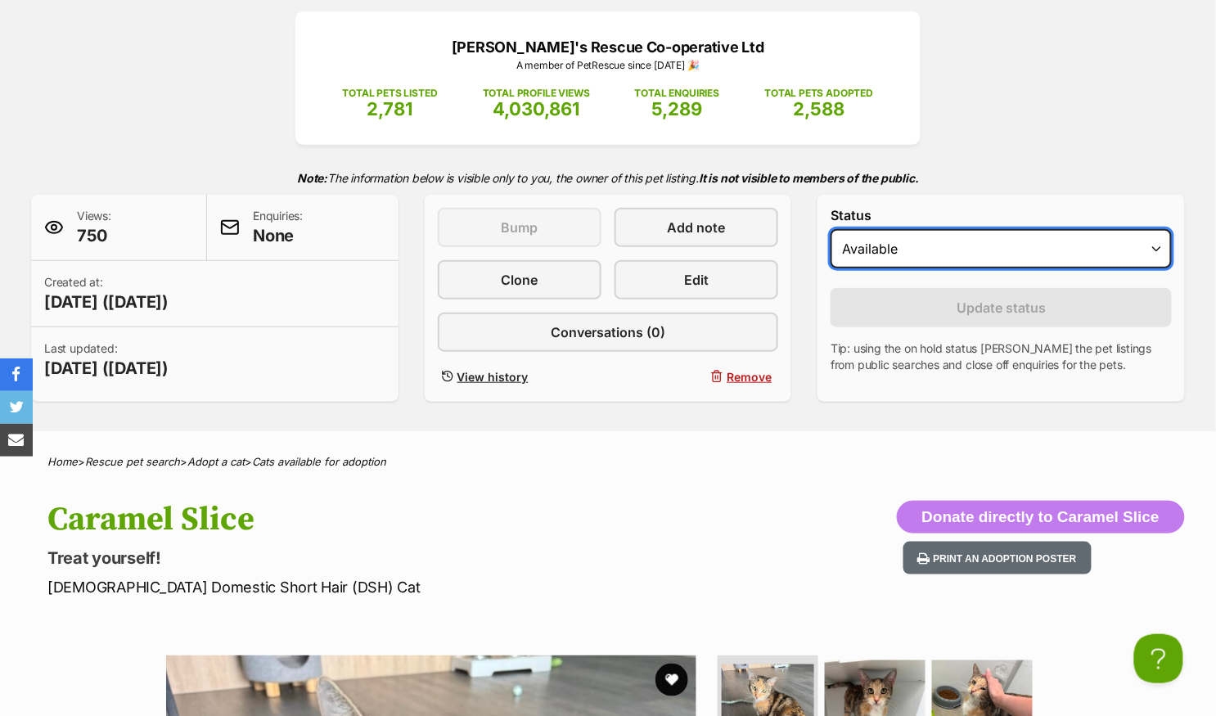
click at [915, 250] on select "Draft Available On hold Adopted" at bounding box center [1001, 248] width 341 height 39
select select "on_hold"
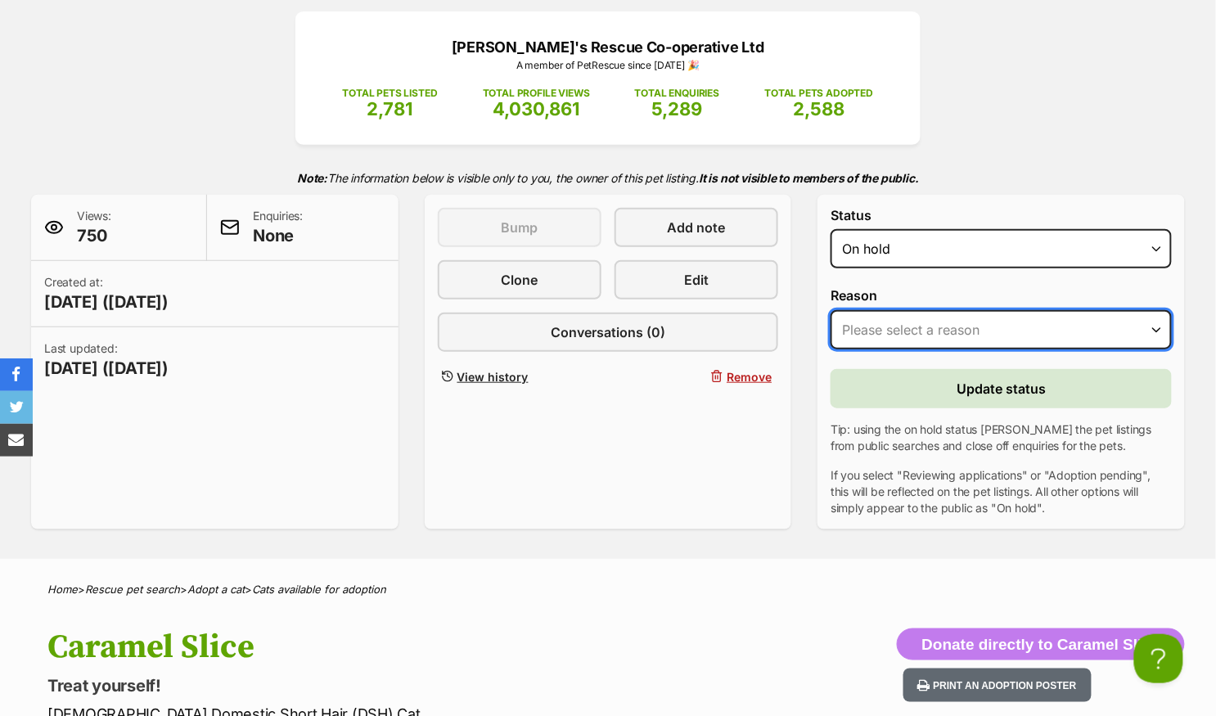
click at [885, 332] on select "Please select a reason Medical reasons Reviewing applications Adoption pending …" at bounding box center [1001, 329] width 341 height 39
select select "adoption_pending"
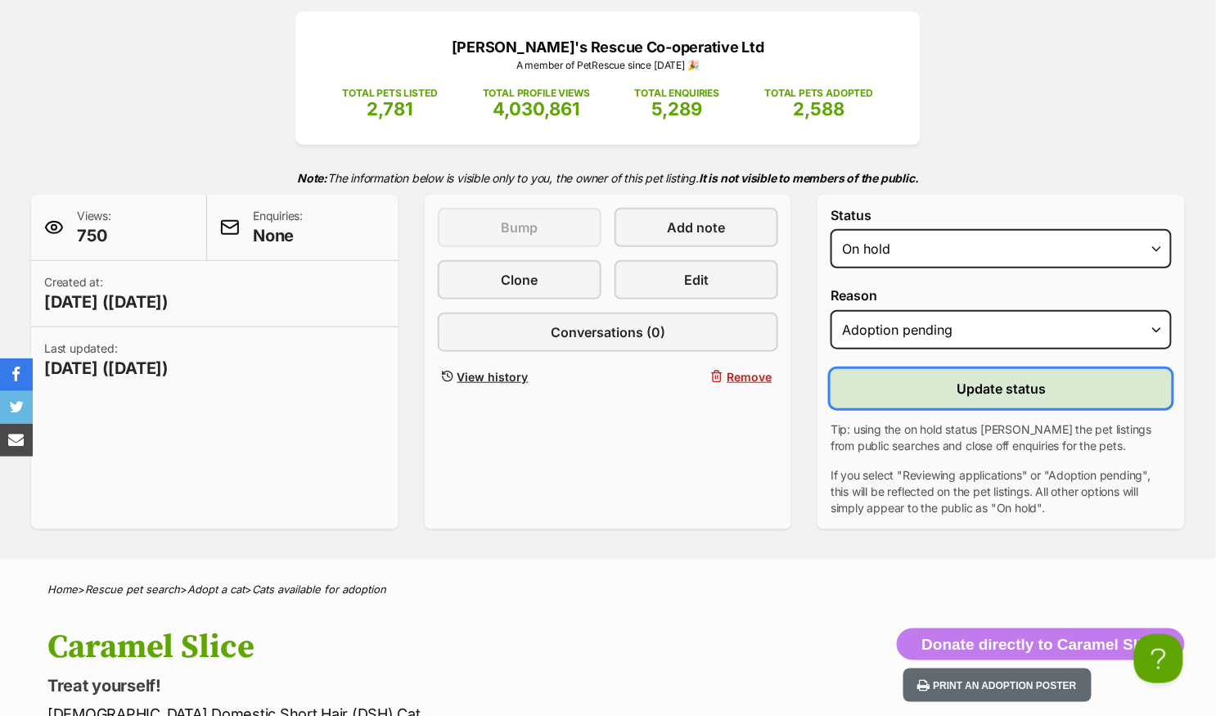
click at [901, 396] on button "Update status" at bounding box center [1001, 388] width 341 height 39
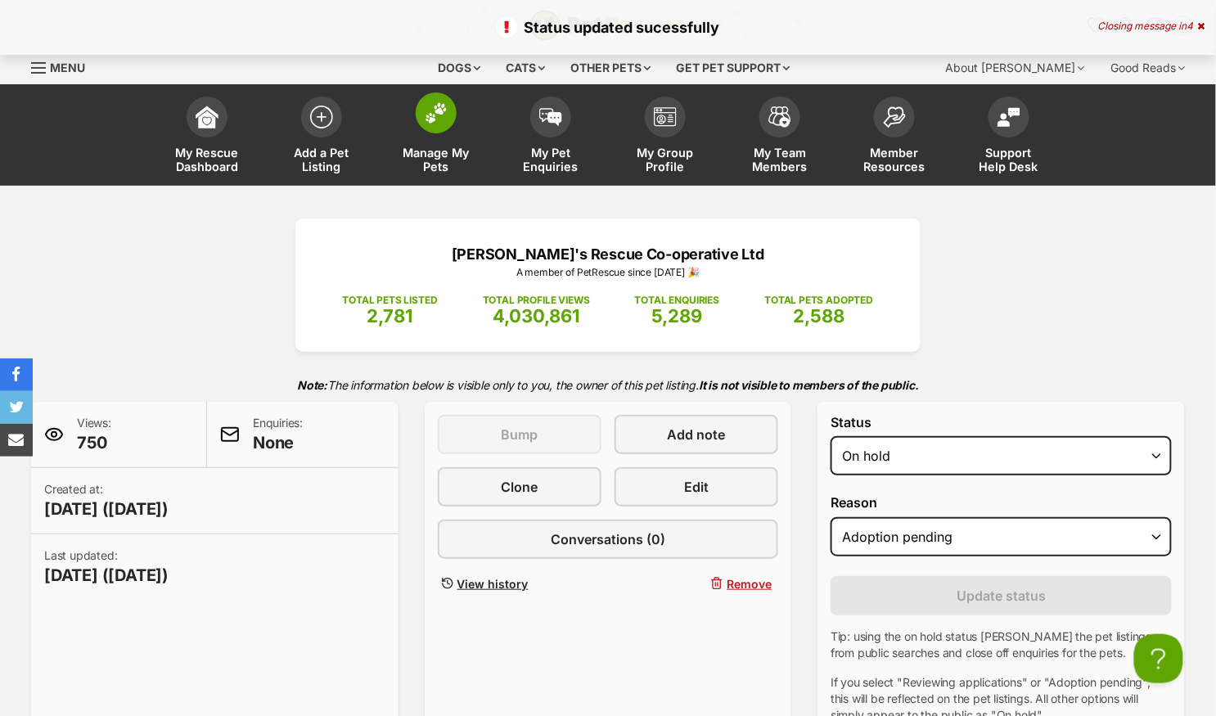
click at [443, 127] on span at bounding box center [436, 112] width 41 height 41
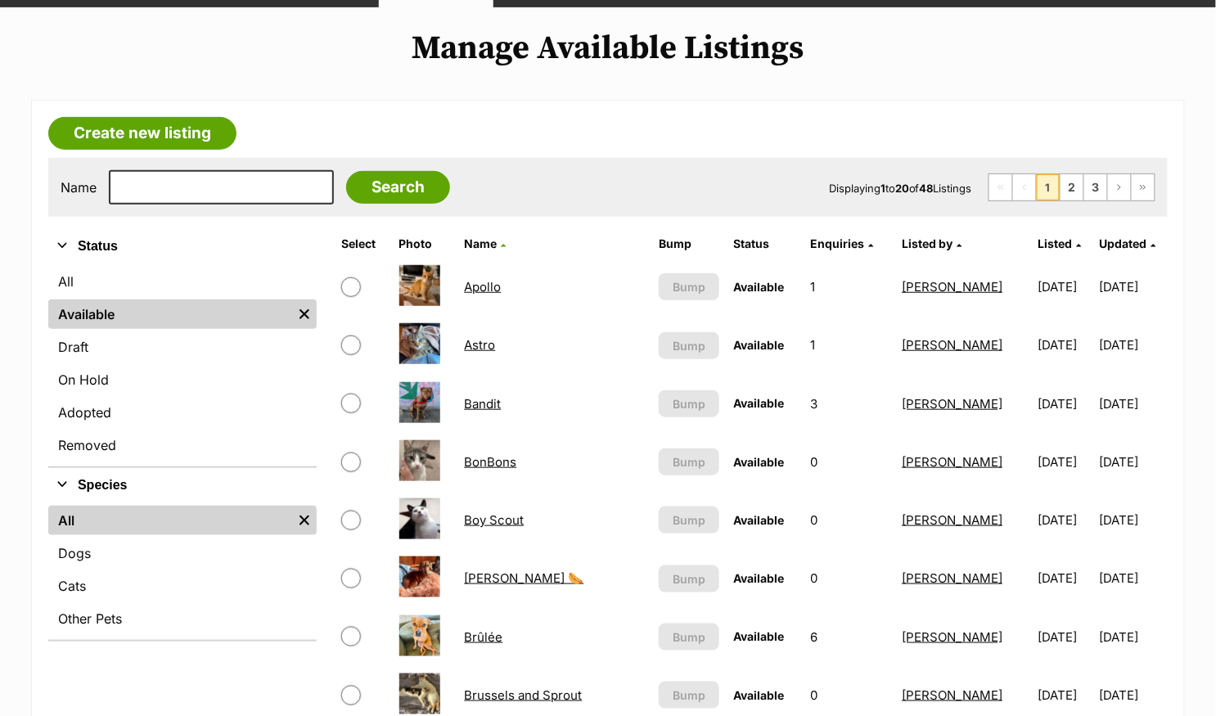
scroll to position [182, 0]
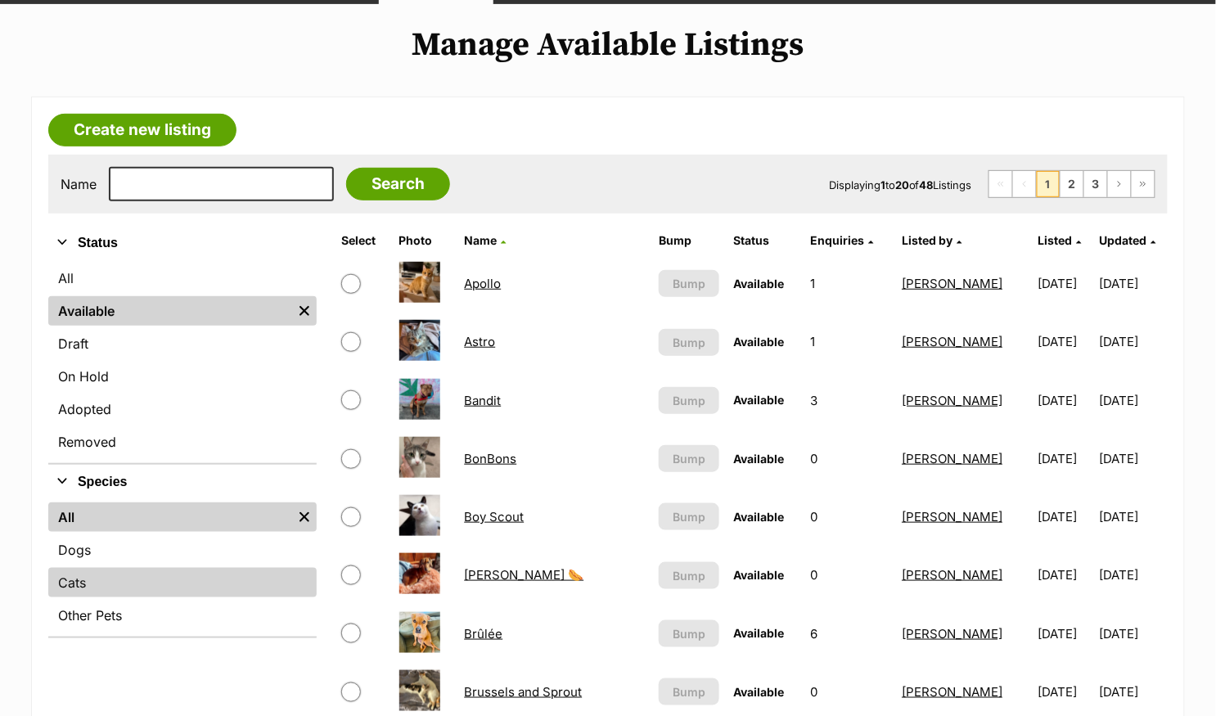
click at [103, 580] on link "Cats" at bounding box center [182, 582] width 268 height 29
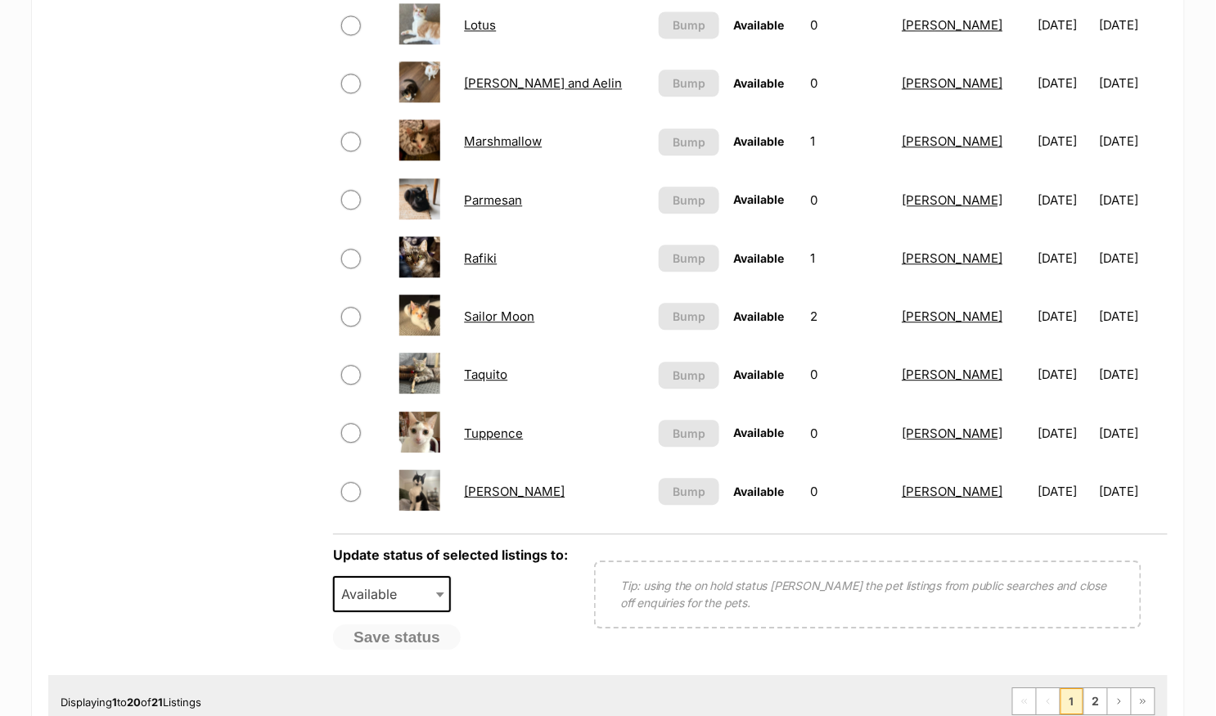
scroll to position [1147, 0]
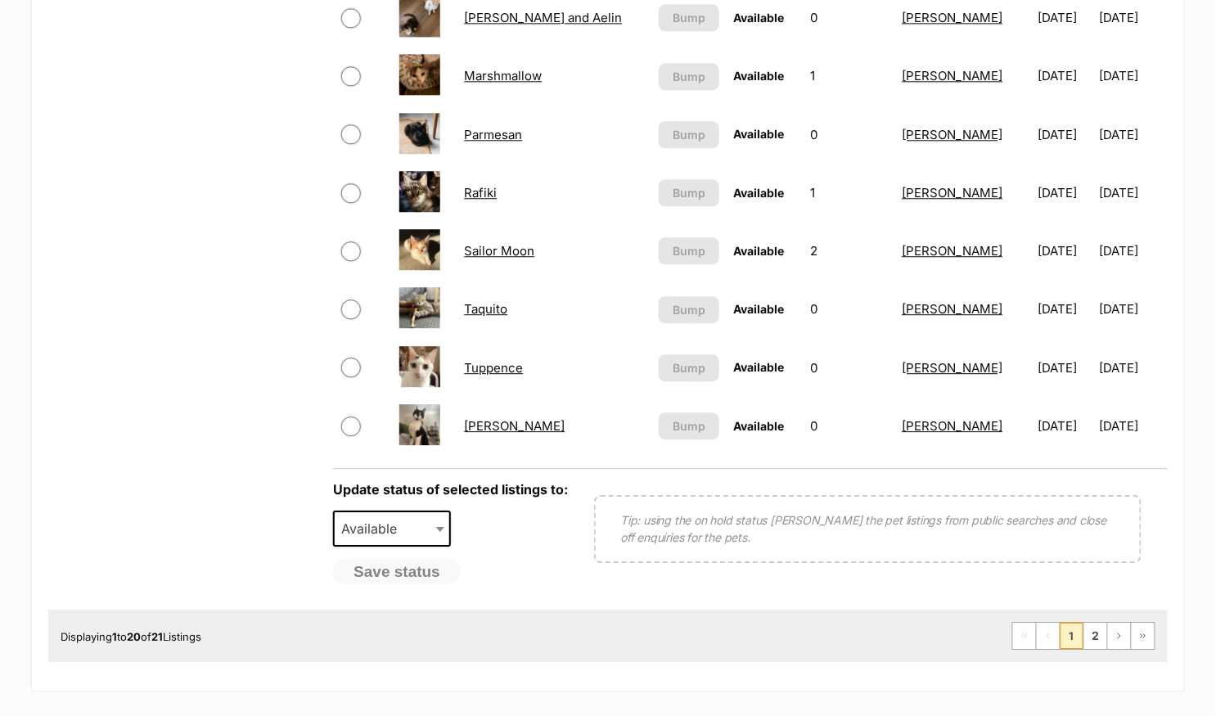
click at [490, 301] on link "Taquito" at bounding box center [485, 309] width 43 height 16
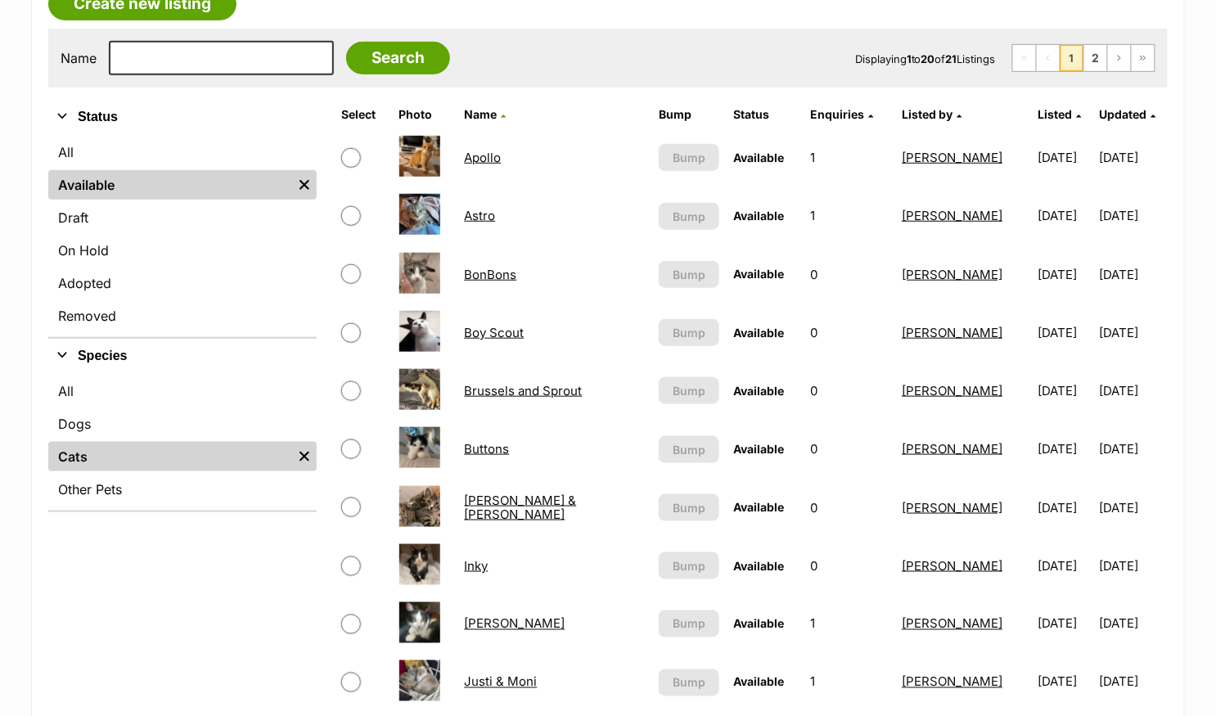
scroll to position [299, 0]
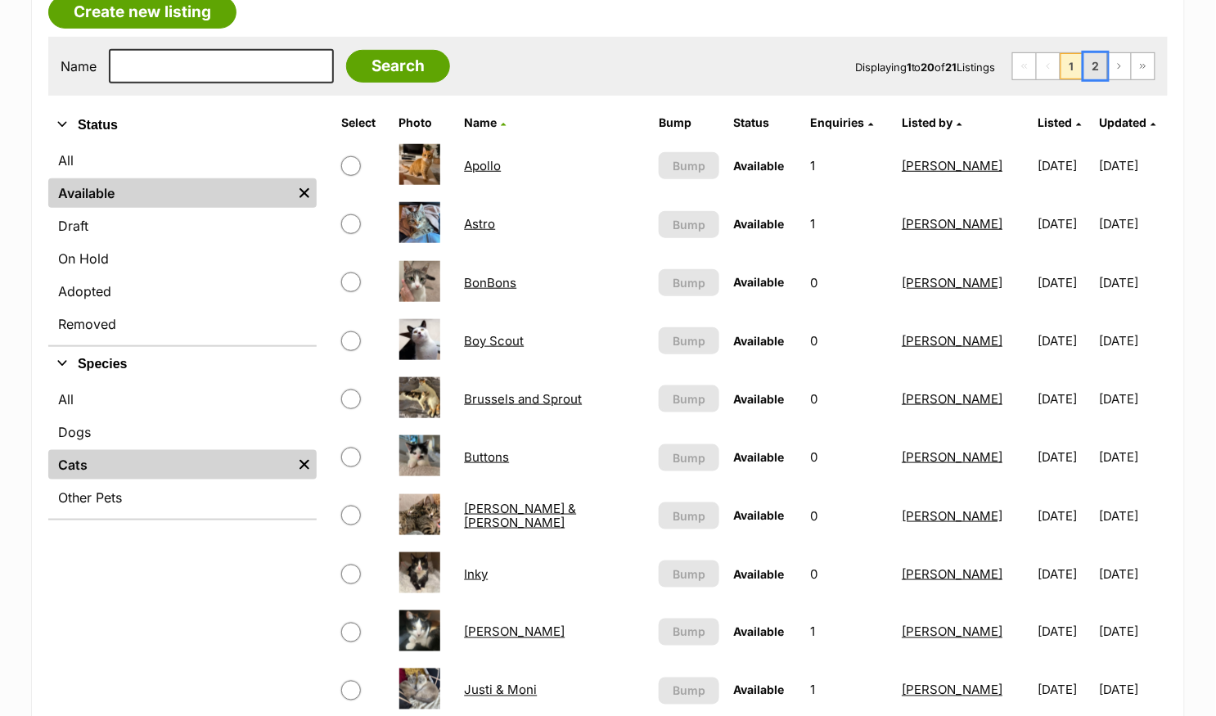
click at [1101, 63] on link "2" at bounding box center [1095, 66] width 23 height 26
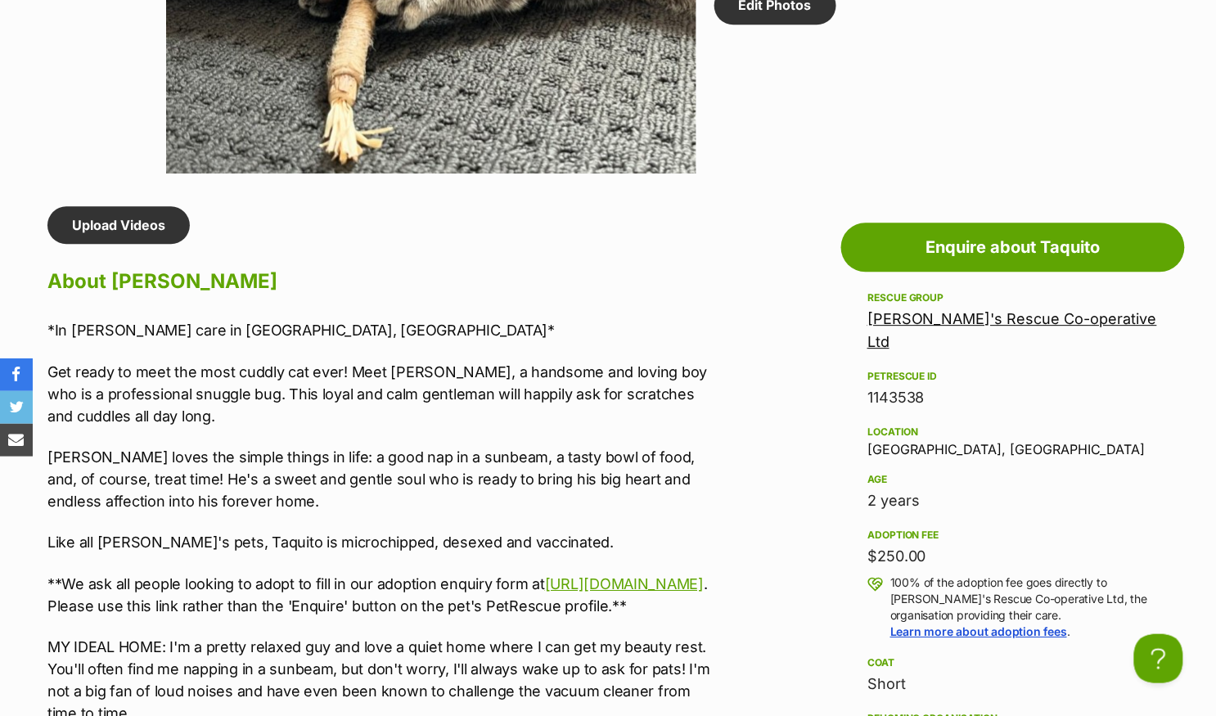
scroll to position [1074, 0]
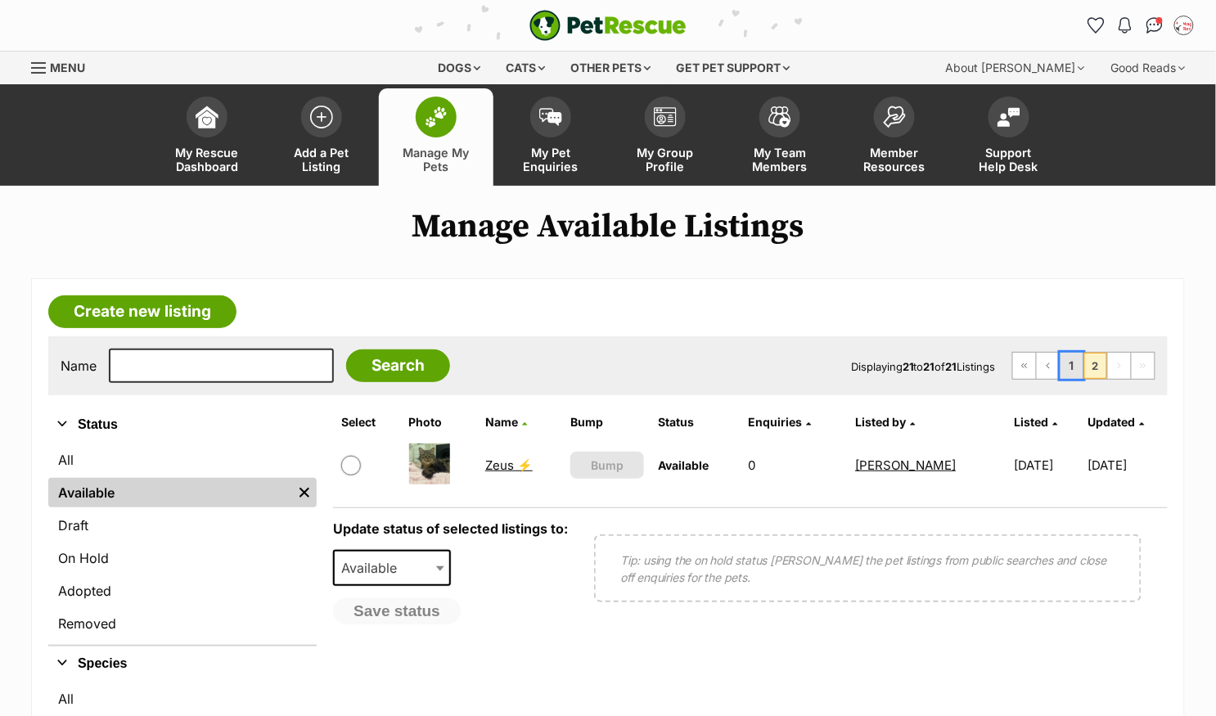
click at [1077, 364] on link "1" at bounding box center [1071, 366] width 23 height 26
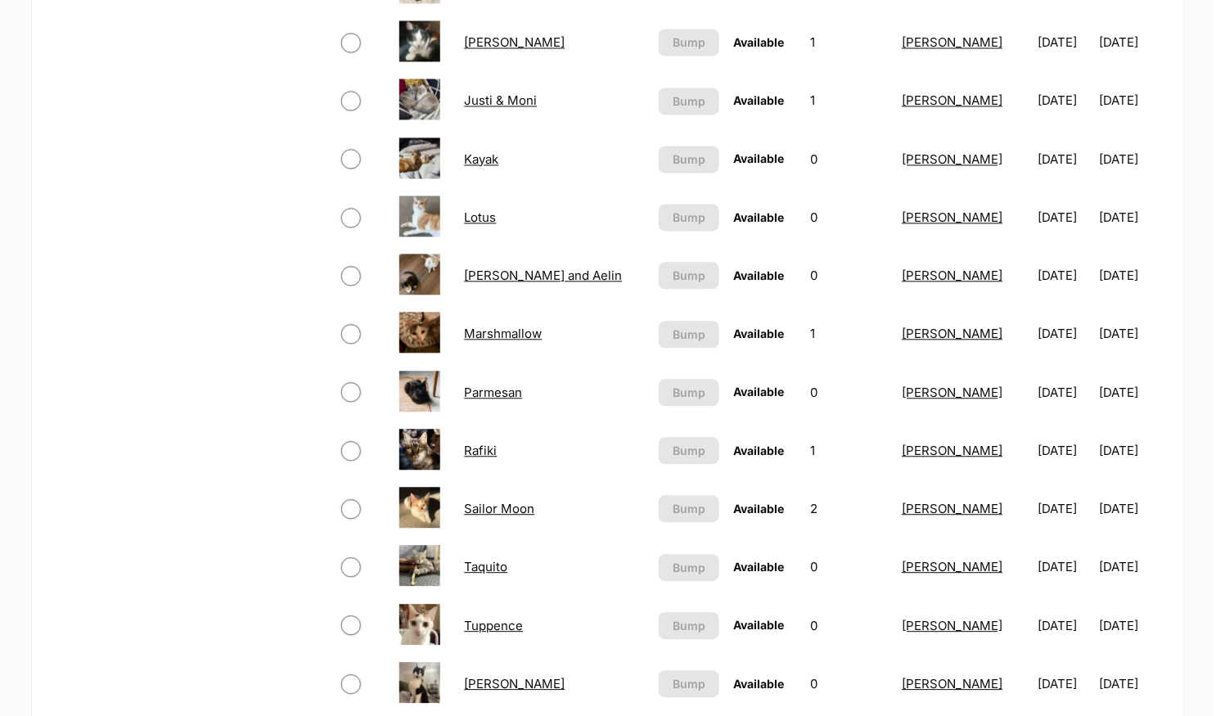
scroll to position [1164, 0]
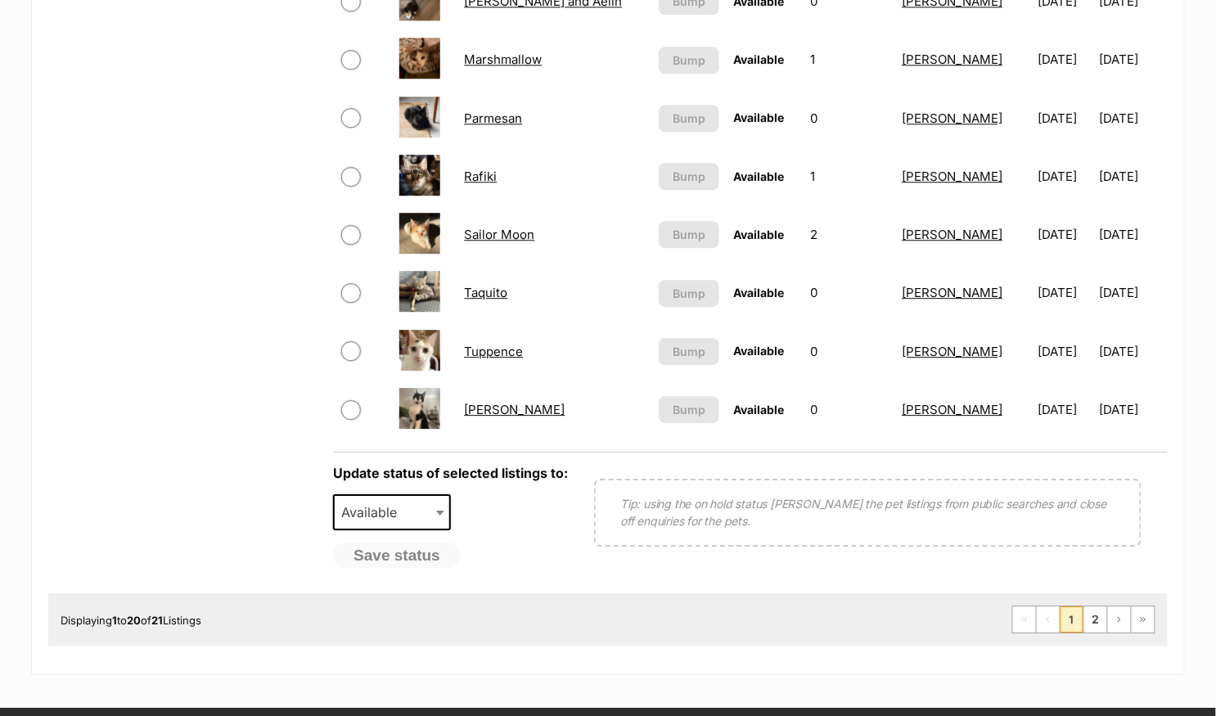
click at [491, 288] on link "Taquito" at bounding box center [485, 293] width 43 height 16
